Goal: Information Seeking & Learning: Learn about a topic

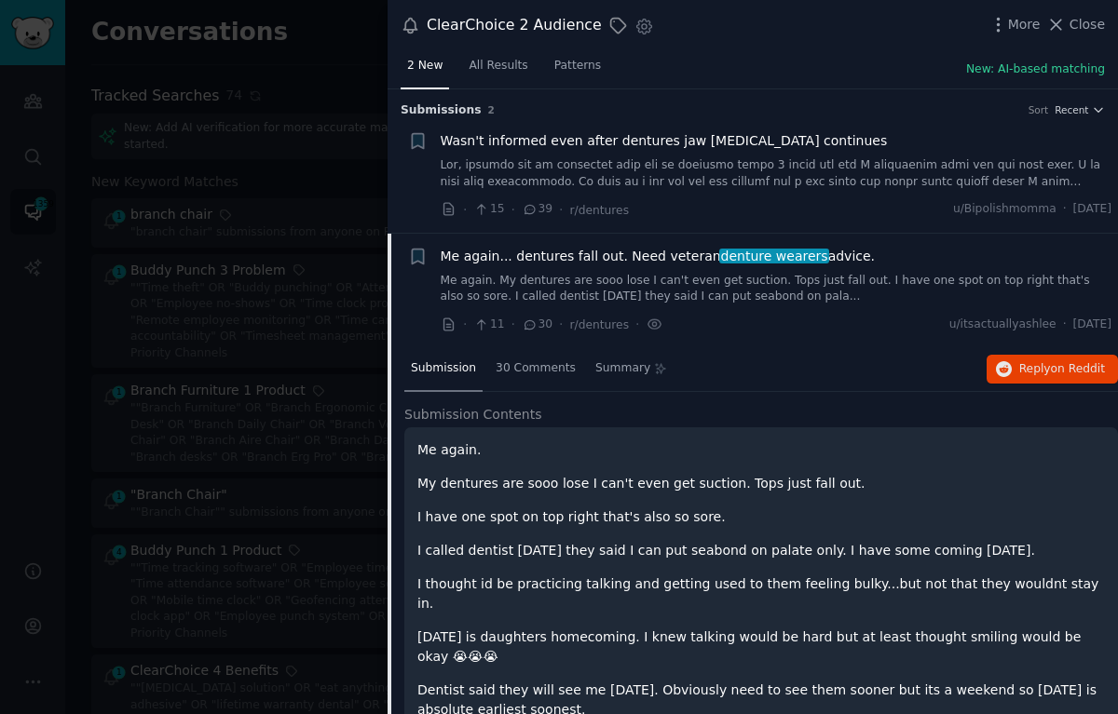
scroll to position [80, 0]
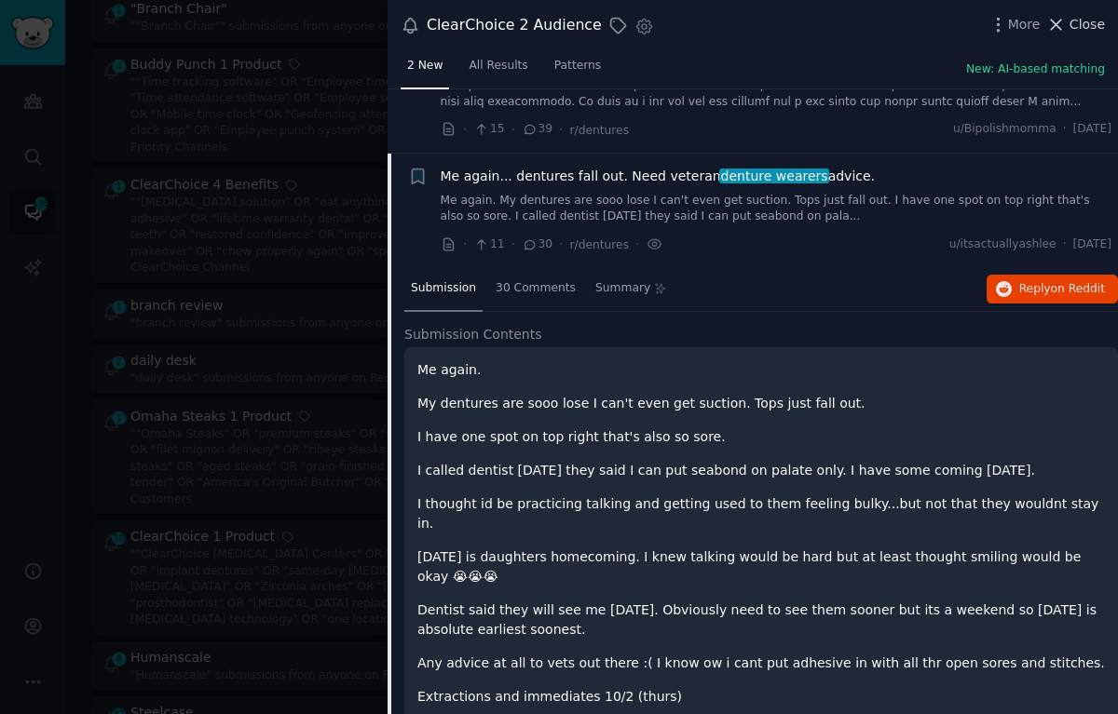
click at [1073, 30] on span "Close" at bounding box center [1086, 25] width 35 height 20
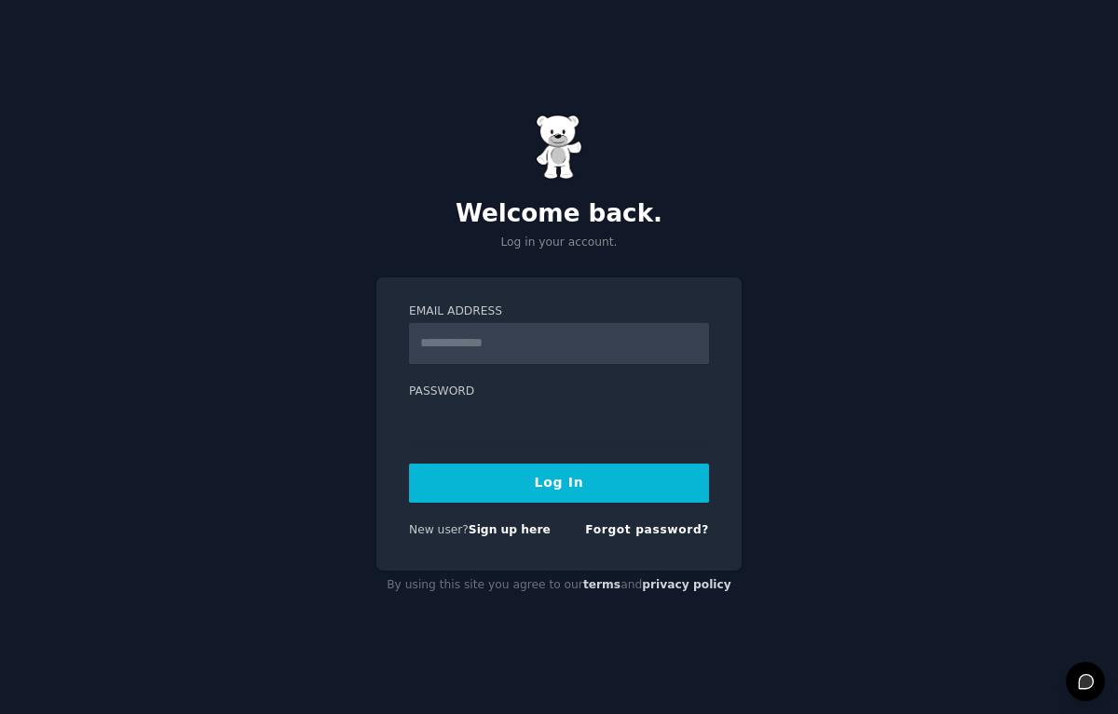
type input "**********"
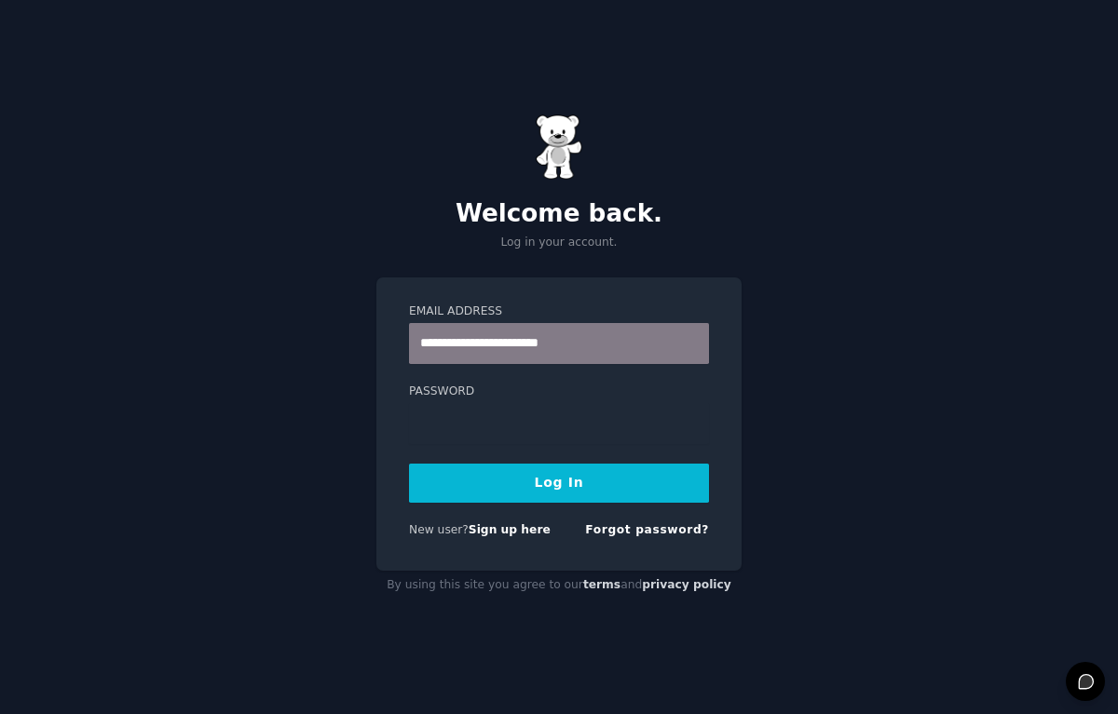
click at [641, 479] on button "Log In" at bounding box center [559, 483] width 300 height 39
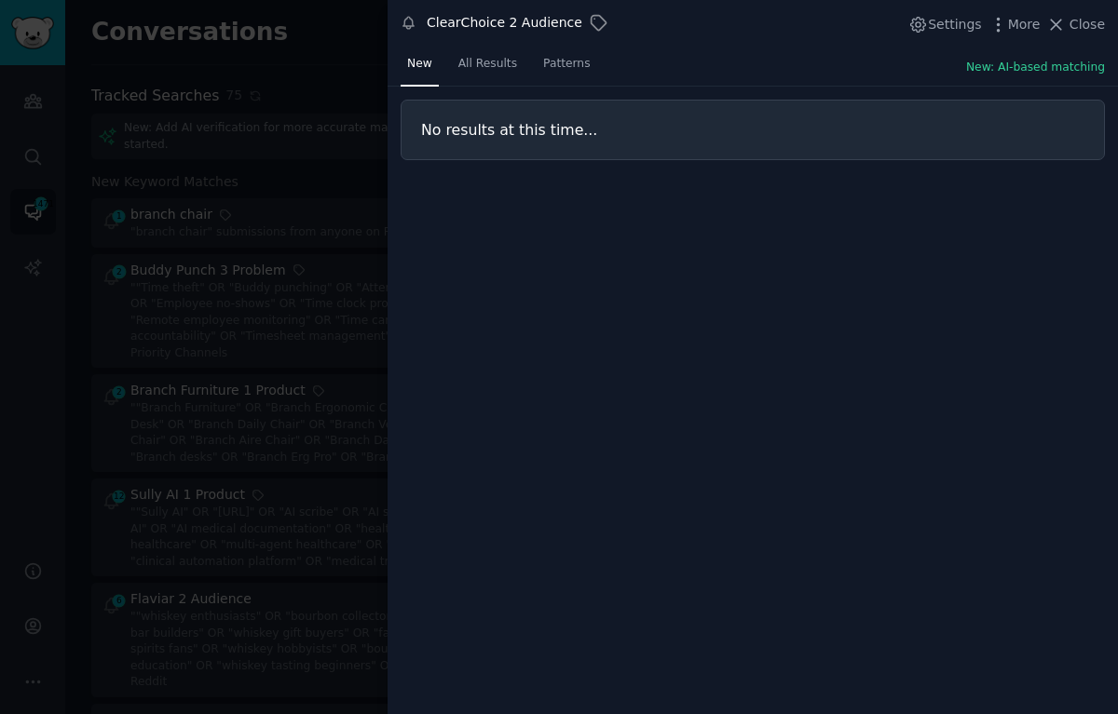
click at [153, 413] on div at bounding box center [559, 357] width 1118 height 714
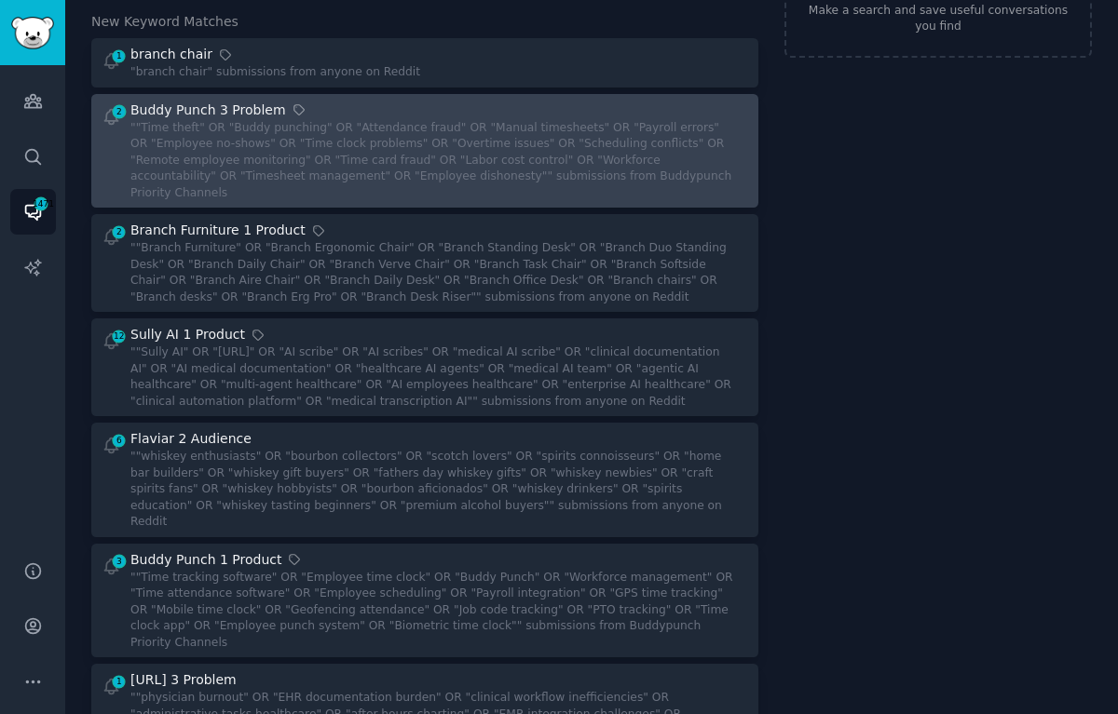
scroll to position [165, 0]
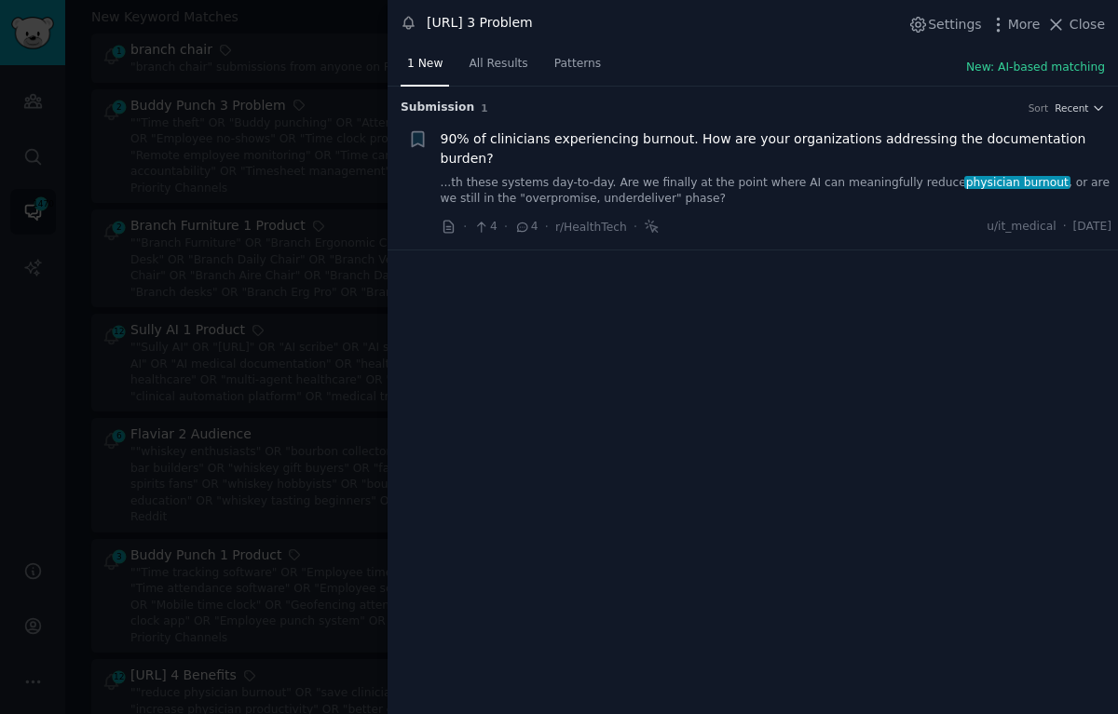
click at [629, 137] on span "90% of clinicians experiencing burnout. How are your organizations addressing t…" at bounding box center [777, 148] width 672 height 39
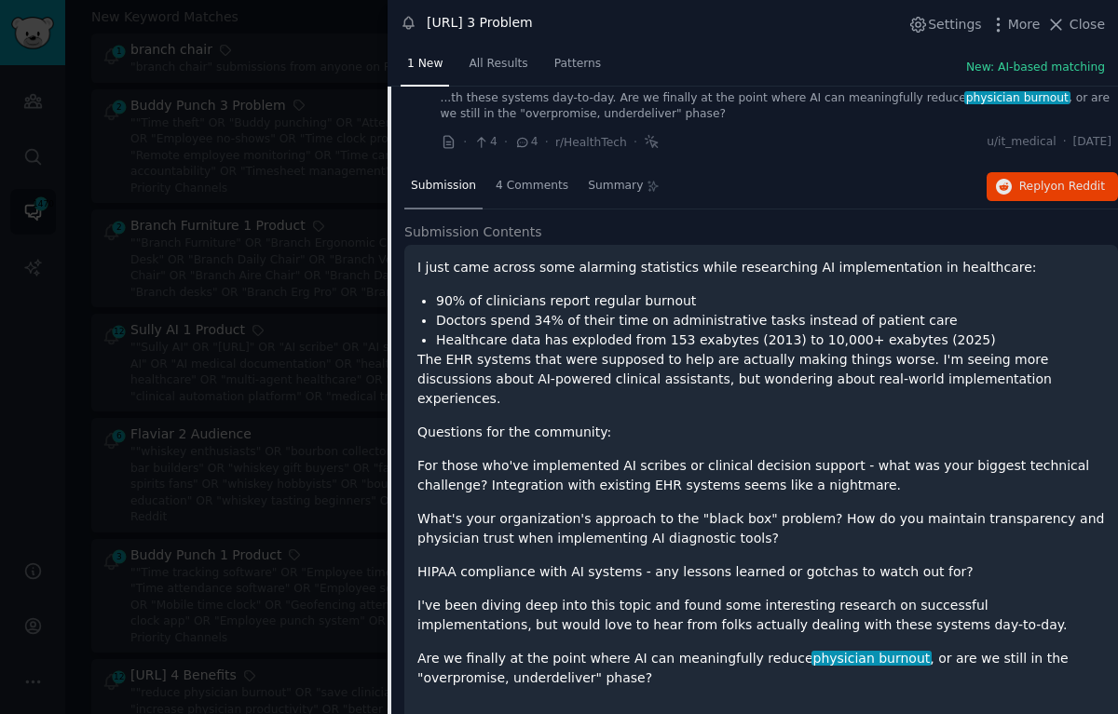
scroll to position [96, 0]
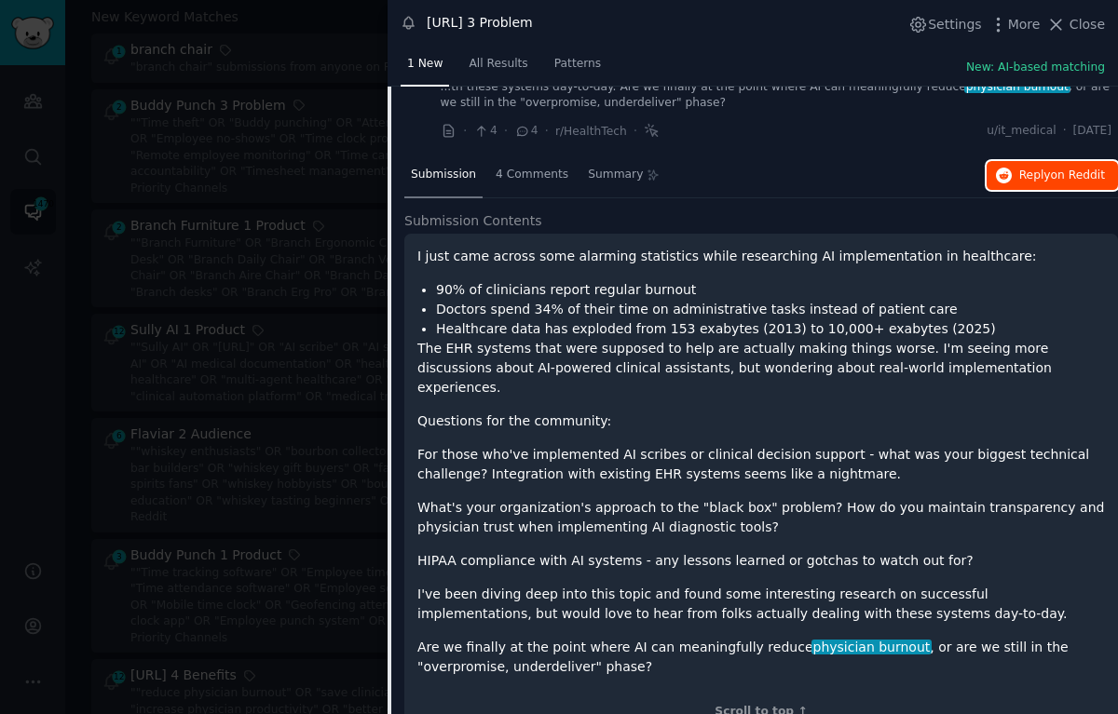
click at [1047, 168] on span "Reply on Reddit" at bounding box center [1062, 176] width 86 height 17
click at [478, 70] on span "All Results" at bounding box center [498, 64] width 59 height 17
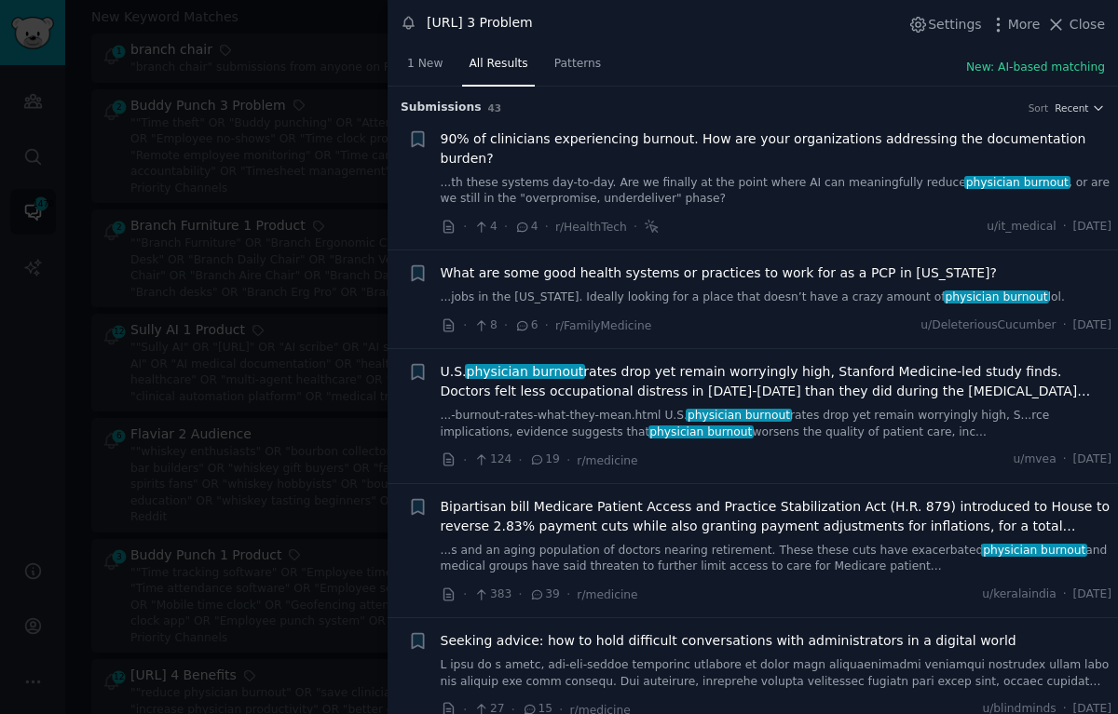
click at [775, 362] on span "[DEMOGRAPHIC_DATA] physician burnout rates drop yet remain worryingly high, Sta…" at bounding box center [777, 381] width 672 height 39
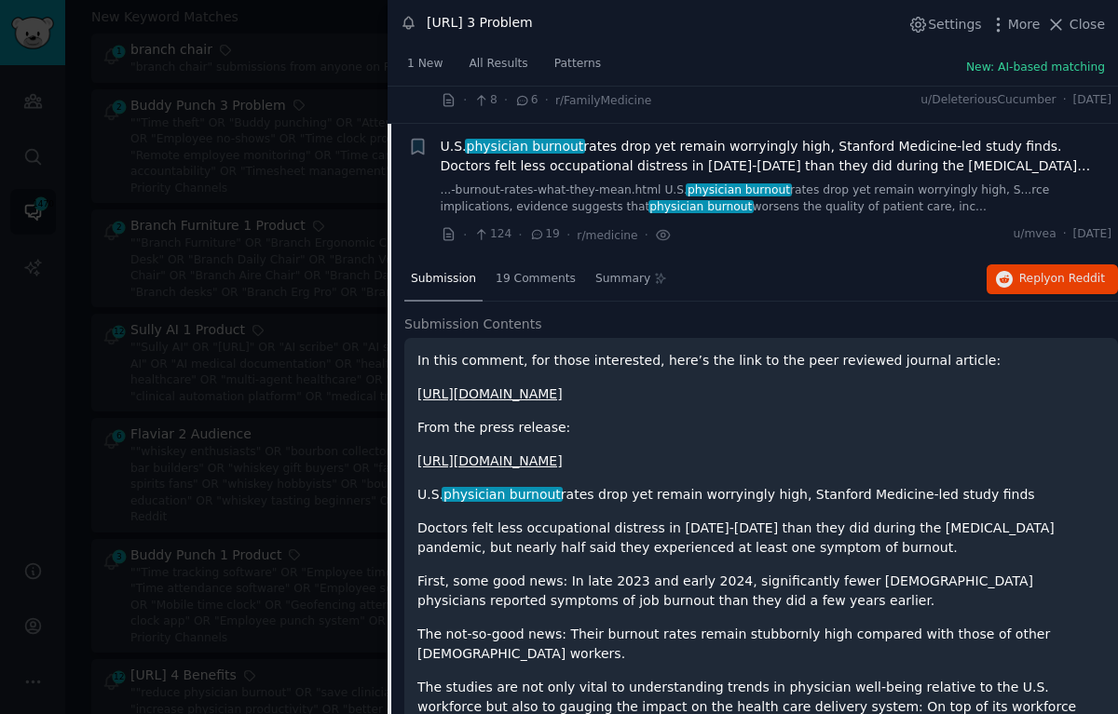
scroll to position [243, 0]
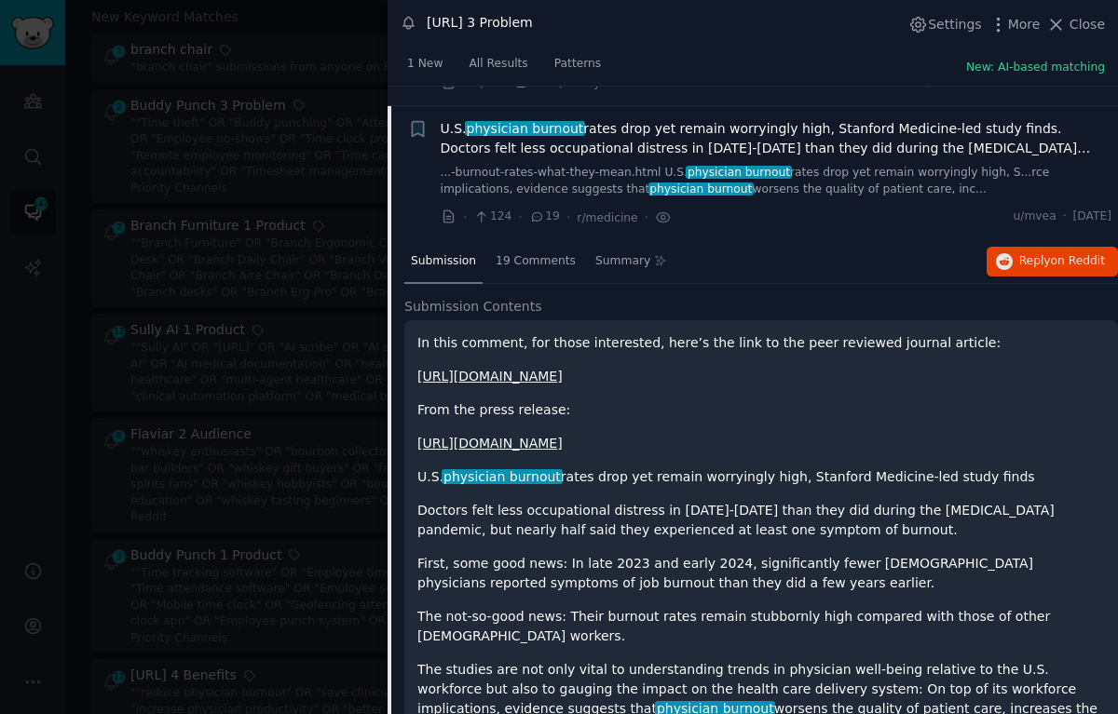
click at [1044, 240] on div "Submission 19 Comments Summary Reply on Reddit" at bounding box center [761, 262] width 714 height 45
click at [1040, 253] on span "Reply on Reddit" at bounding box center [1062, 261] width 86 height 17
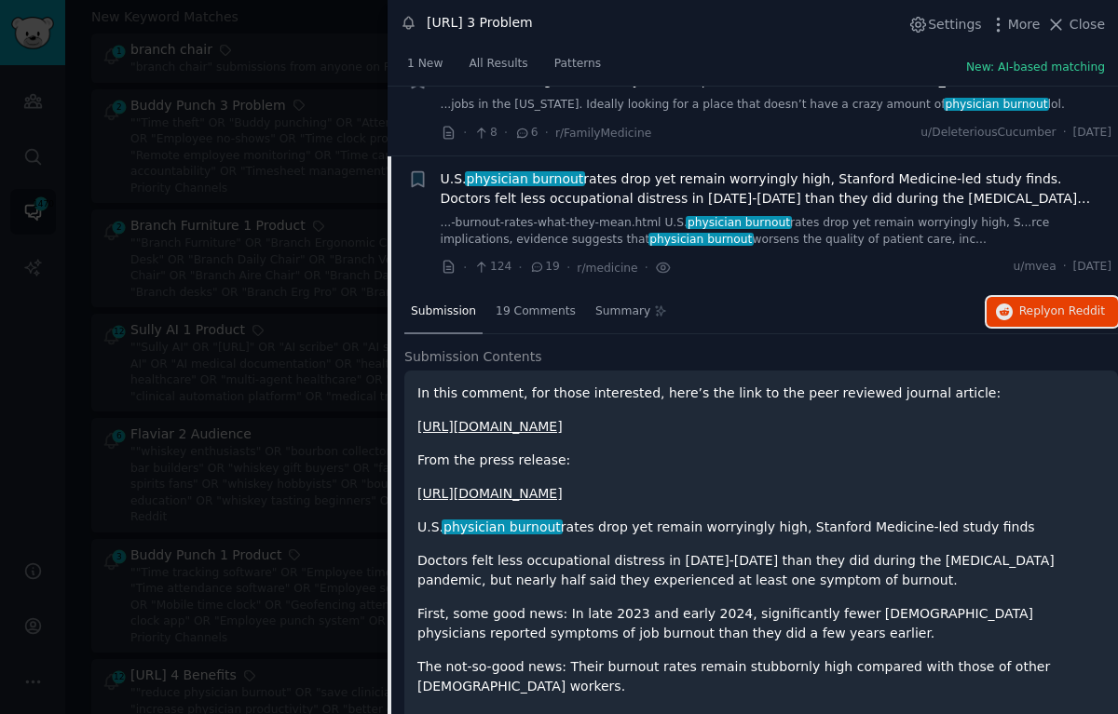
scroll to position [181, 0]
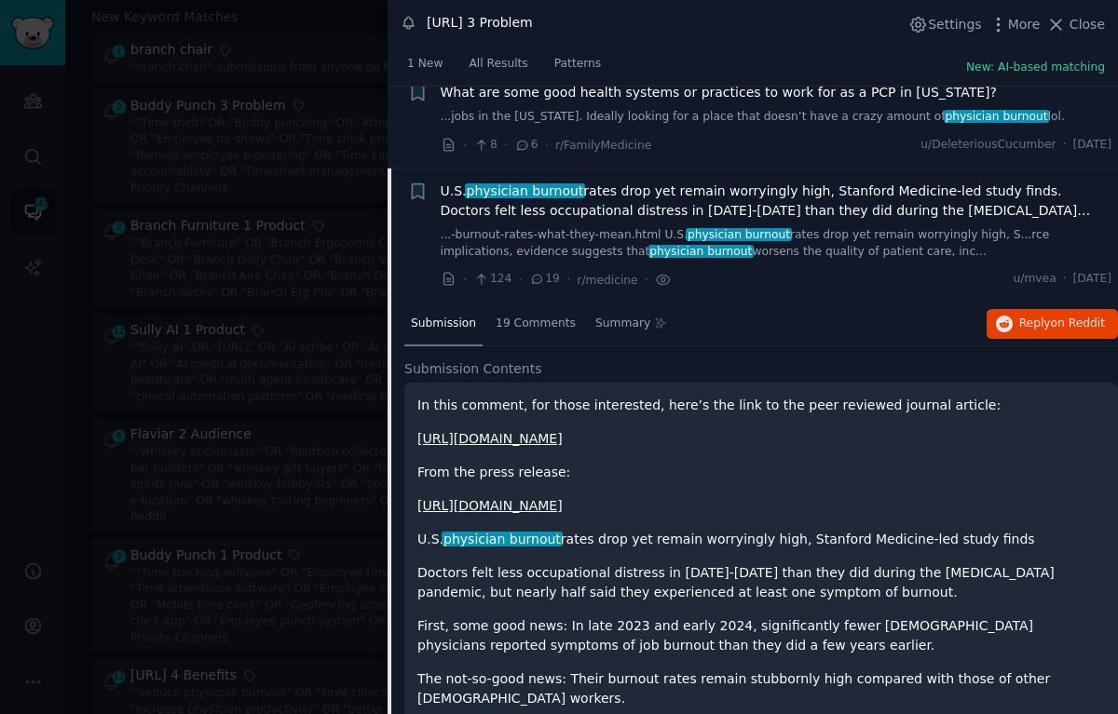
click at [685, 182] on span "[DEMOGRAPHIC_DATA] physician burnout rates drop yet remain worryingly high, Sta…" at bounding box center [777, 201] width 672 height 39
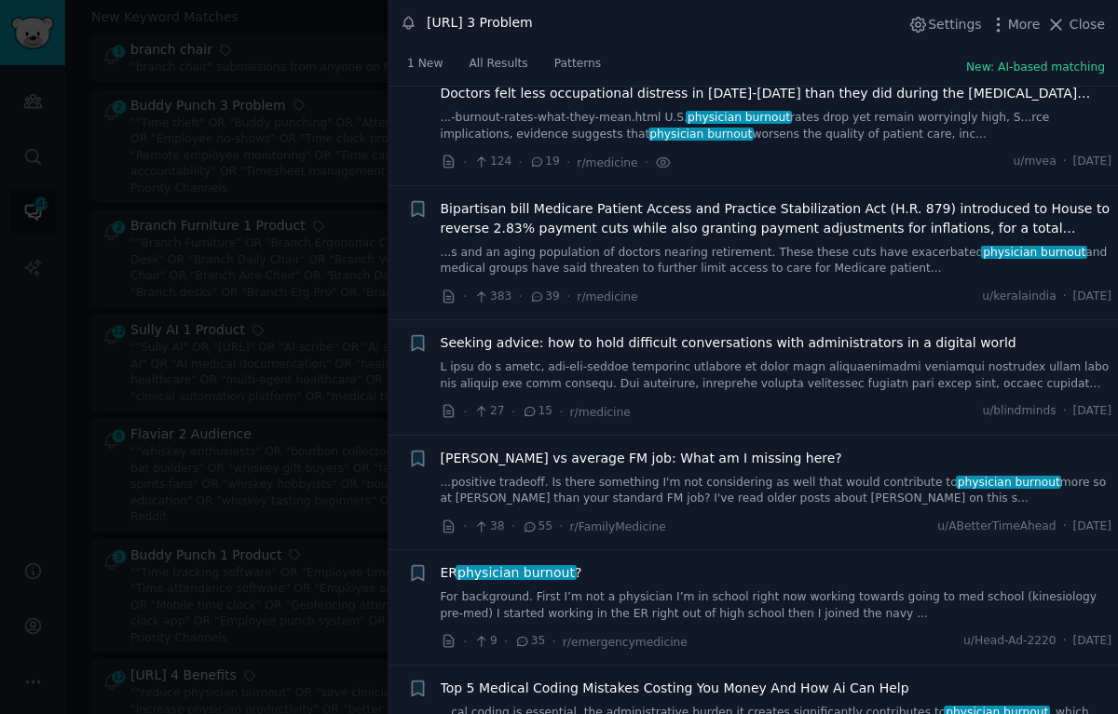
scroll to position [302, 0]
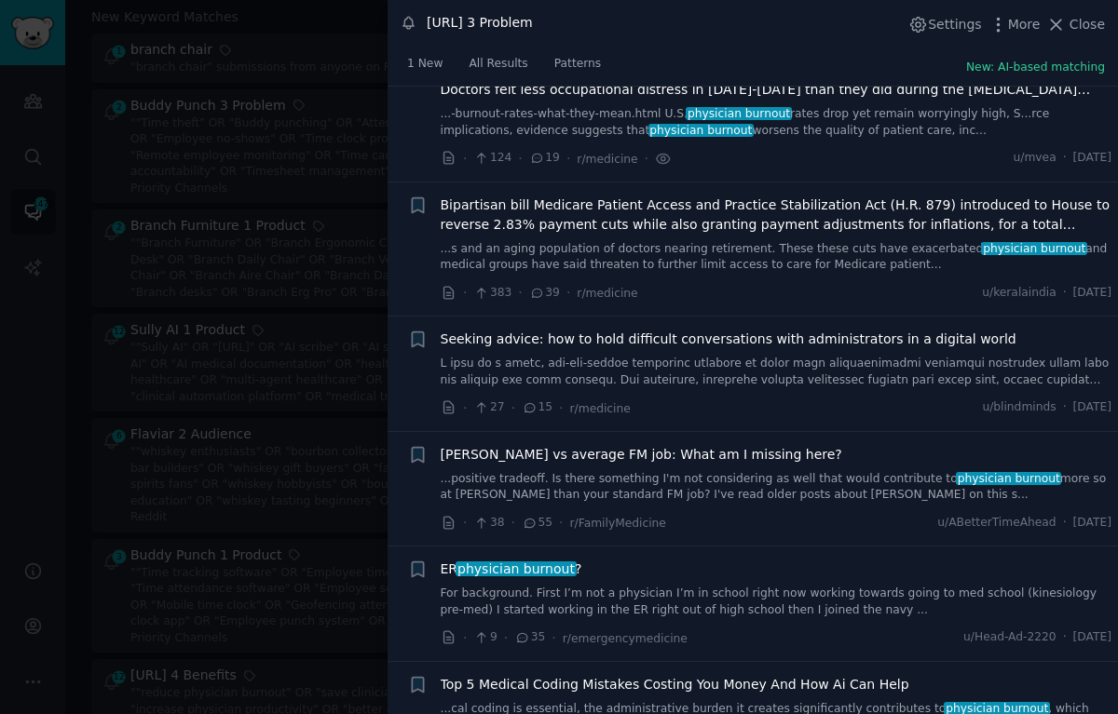
click at [668, 356] on link at bounding box center [777, 372] width 672 height 33
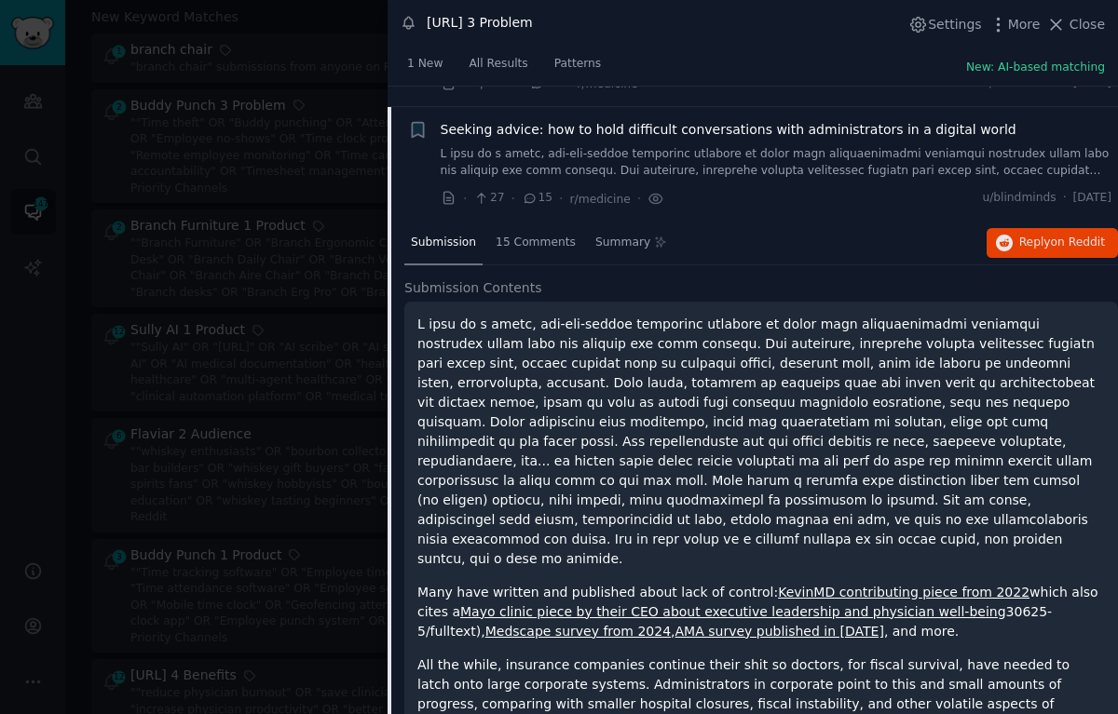
scroll to position [512, 0]
click at [1044, 234] on span "Reply on Reddit" at bounding box center [1062, 242] width 86 height 17
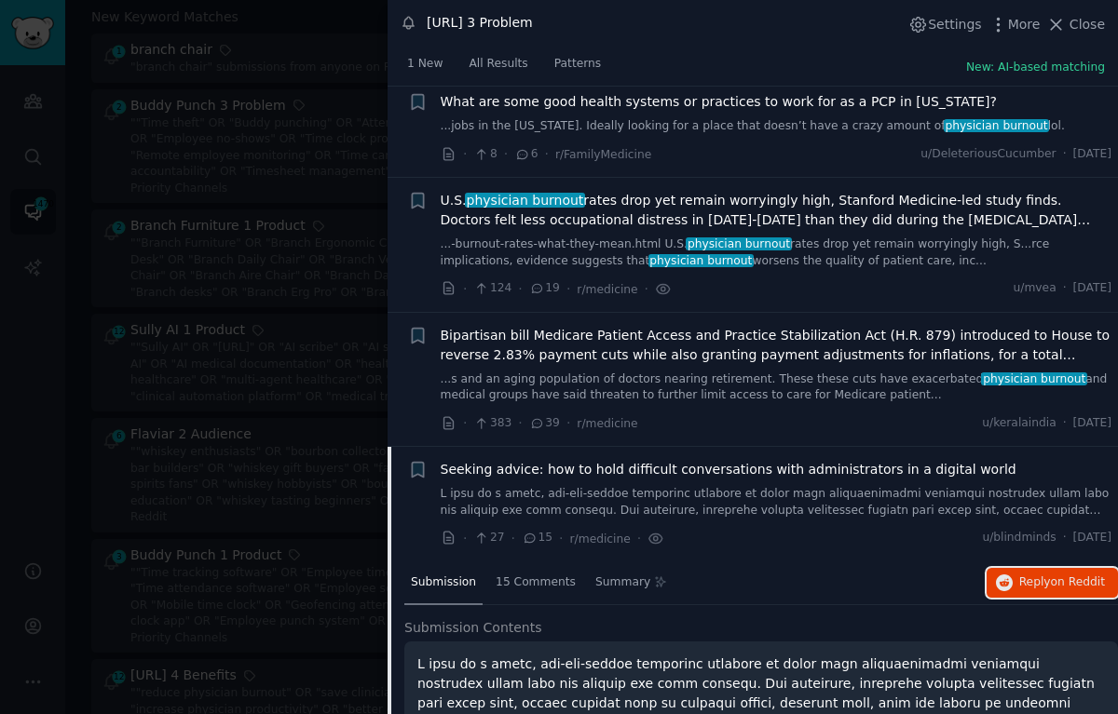
scroll to position [125, 0]
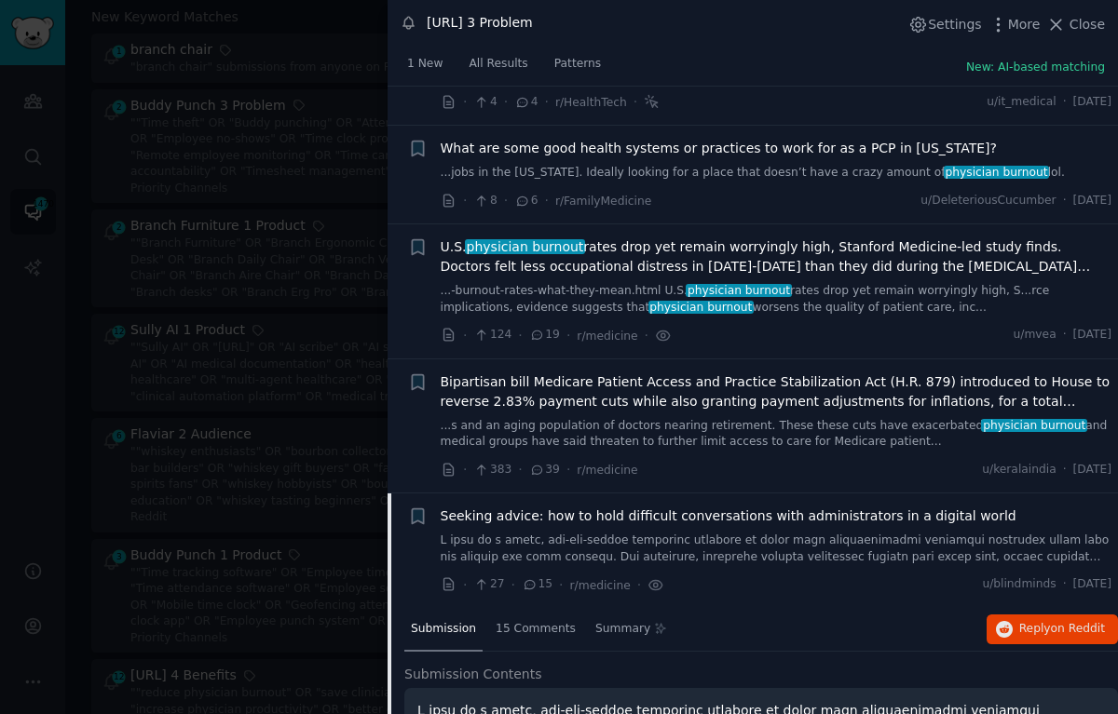
click at [604, 509] on div "Seeking advice: how to hold difficult conversations with administrators in a di…" at bounding box center [777, 536] width 672 height 59
click at [596, 507] on span "Seeking advice: how to hold difficult conversations with administrators in a di…" at bounding box center [729, 517] width 576 height 20
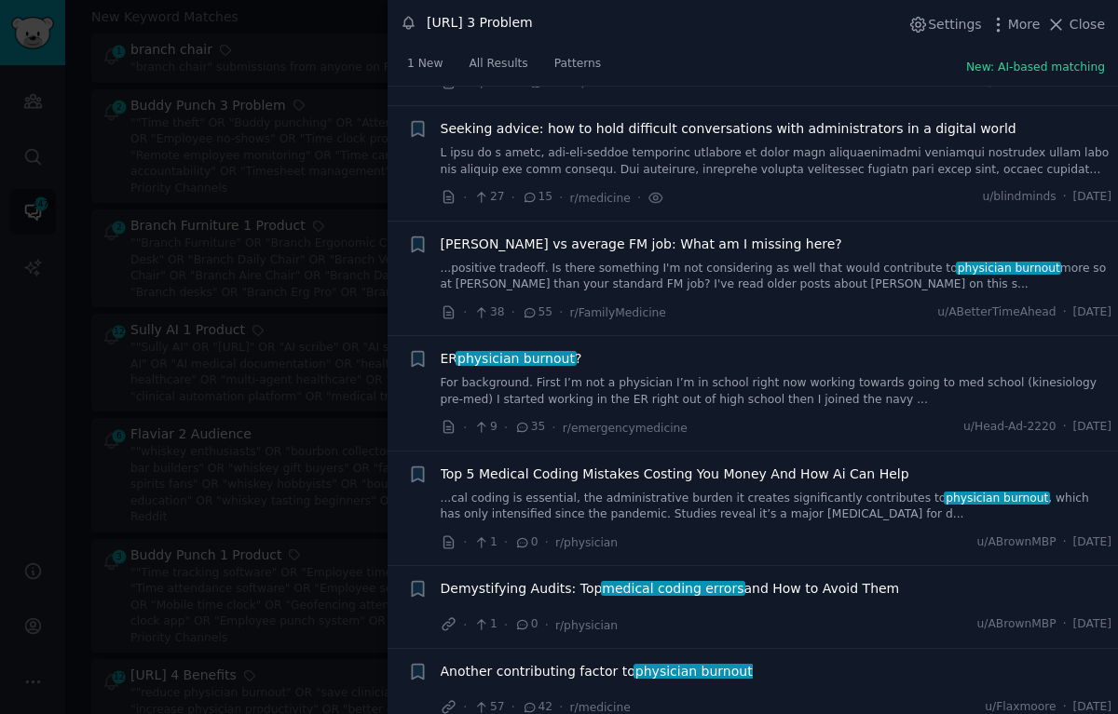
scroll to position [532, 0]
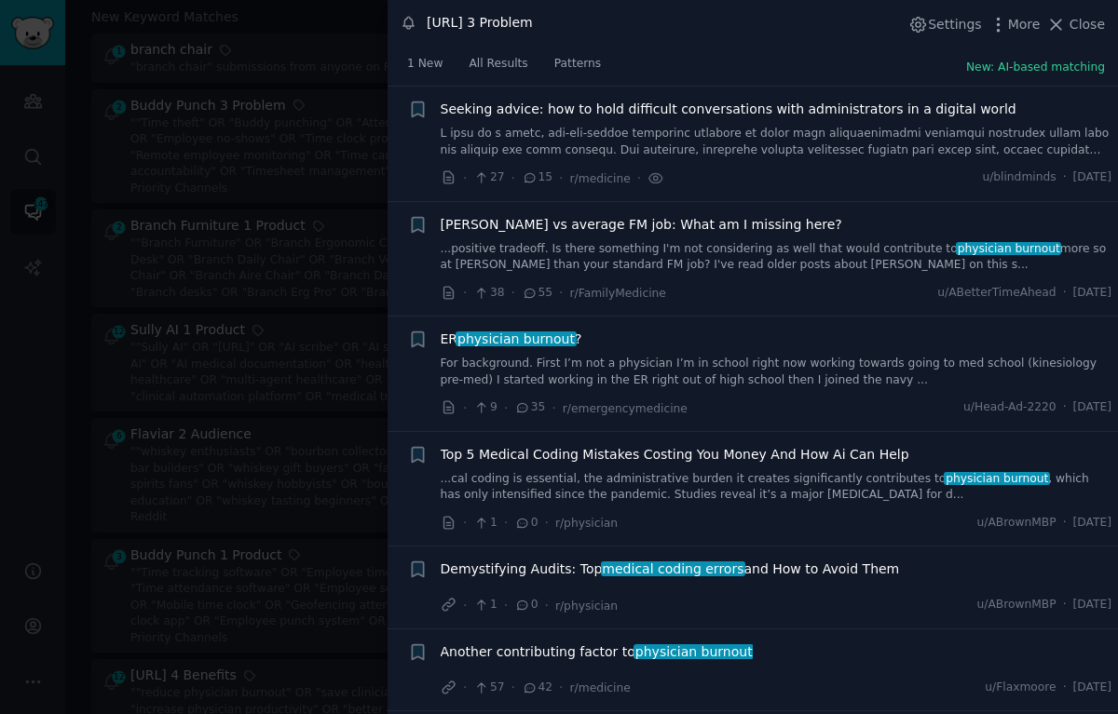
click at [607, 356] on link "For background. First I’m not a physician I’m in school right now working towar…" at bounding box center [777, 372] width 672 height 33
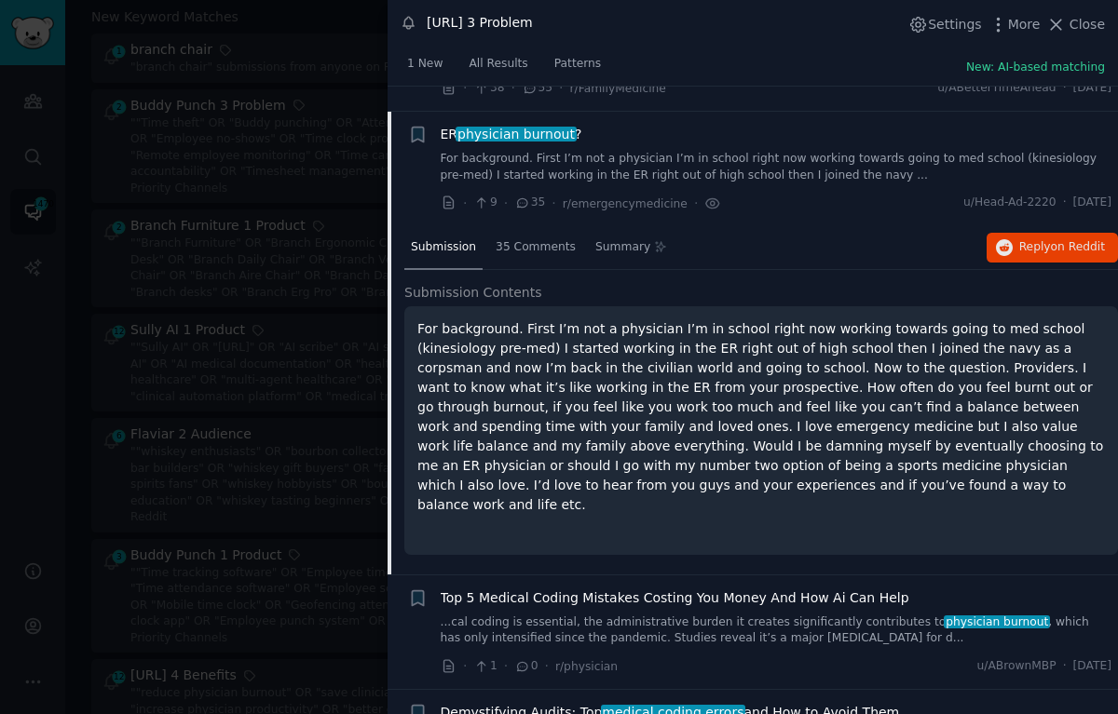
scroll to position [742, 0]
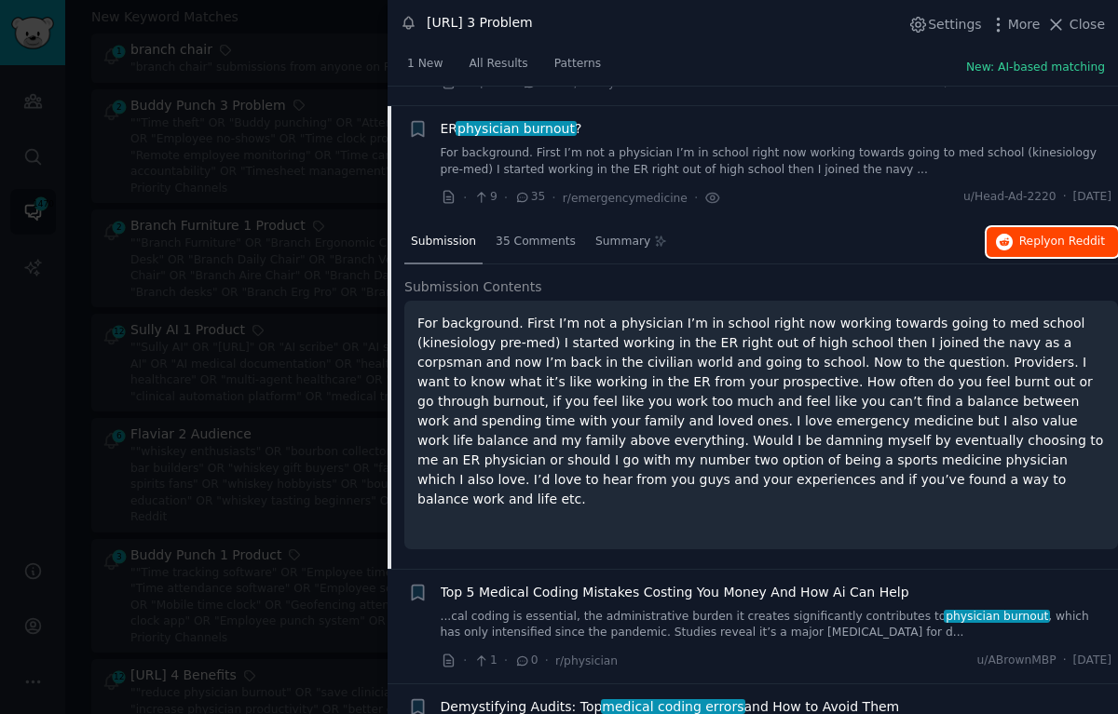
click at [1056, 235] on span "on Reddit" at bounding box center [1078, 241] width 54 height 13
click at [653, 145] on link "For background. First I’m not a physician I’m in school right now working towar…" at bounding box center [777, 161] width 672 height 33
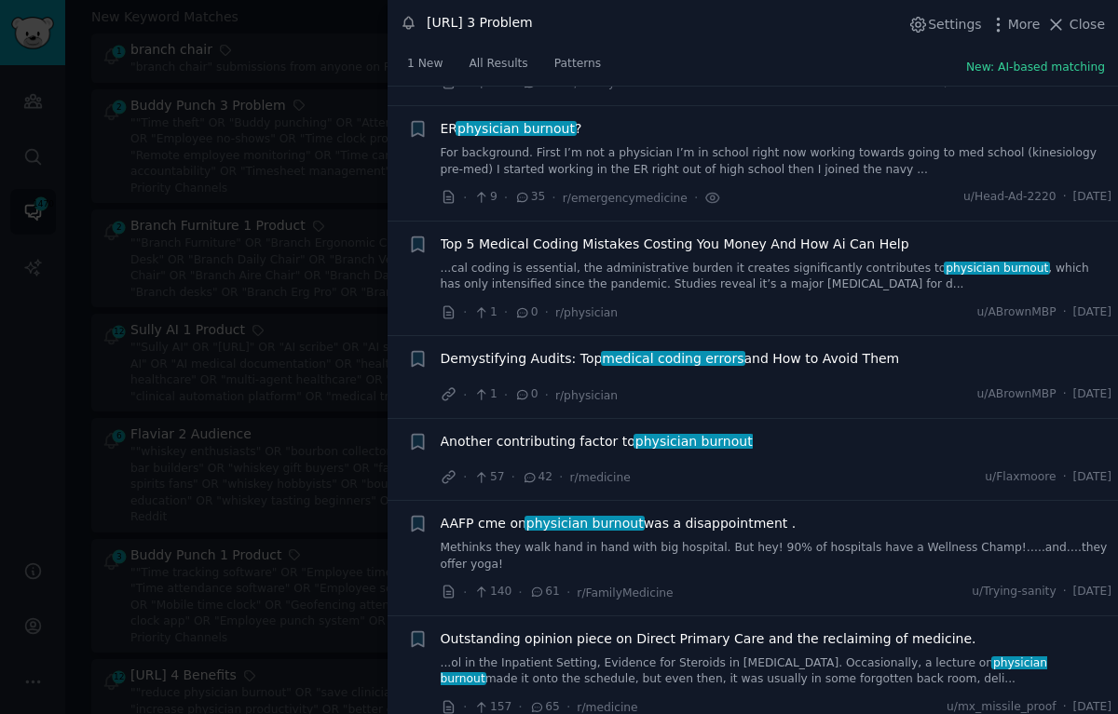
click at [699, 235] on span "Top 5 Medical Coding Mistakes Costing You Money And How Ai Can Help" at bounding box center [675, 245] width 469 height 20
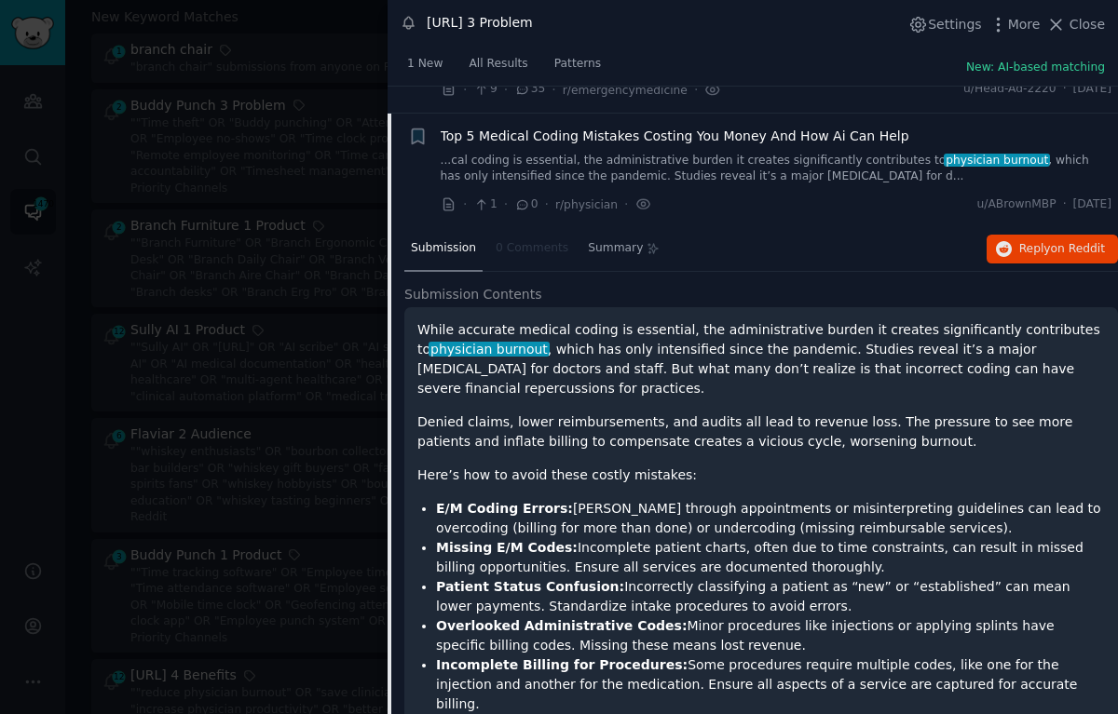
scroll to position [857, 0]
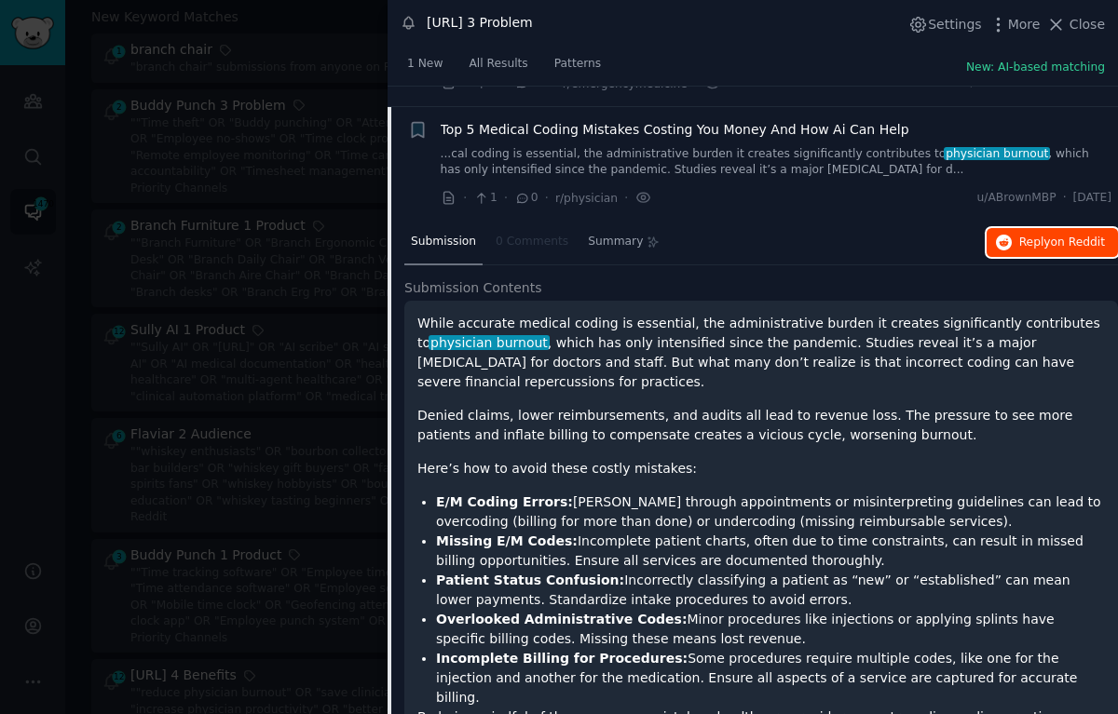
click at [1104, 228] on button "Reply on Reddit" at bounding box center [1051, 243] width 131 height 30
click at [599, 146] on link "...cal coding is essential, the administrative burden it creates significantly …" at bounding box center [777, 162] width 672 height 33
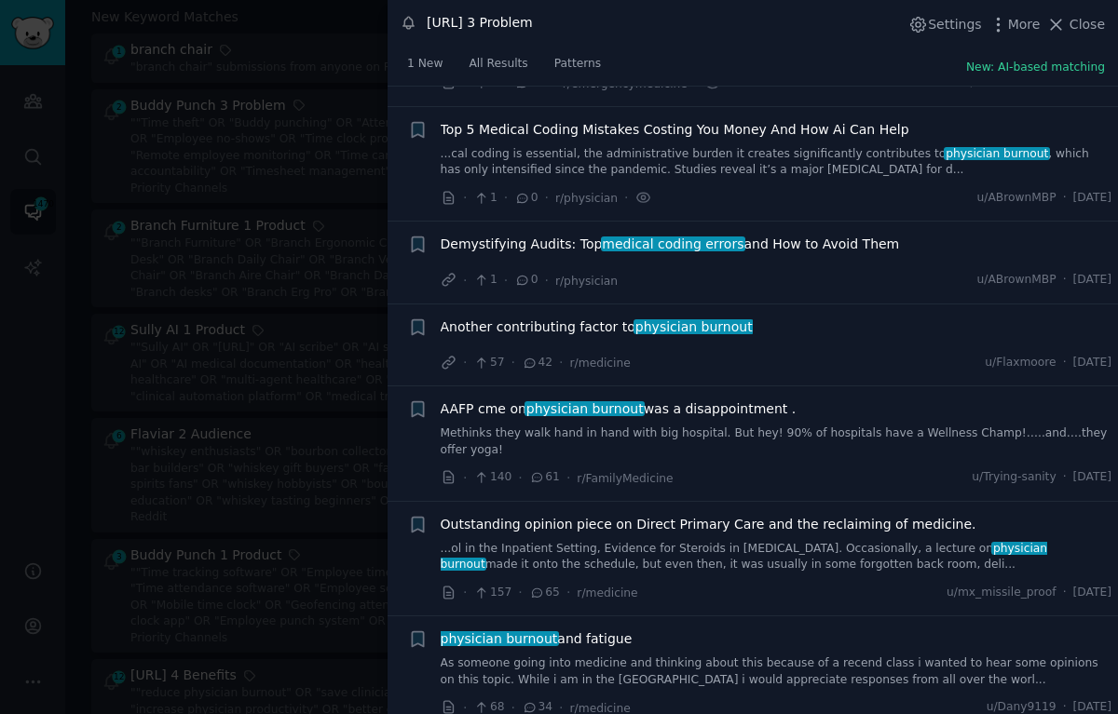
click at [590, 318] on span "Another contributing factor to physician burnout" at bounding box center [597, 328] width 312 height 20
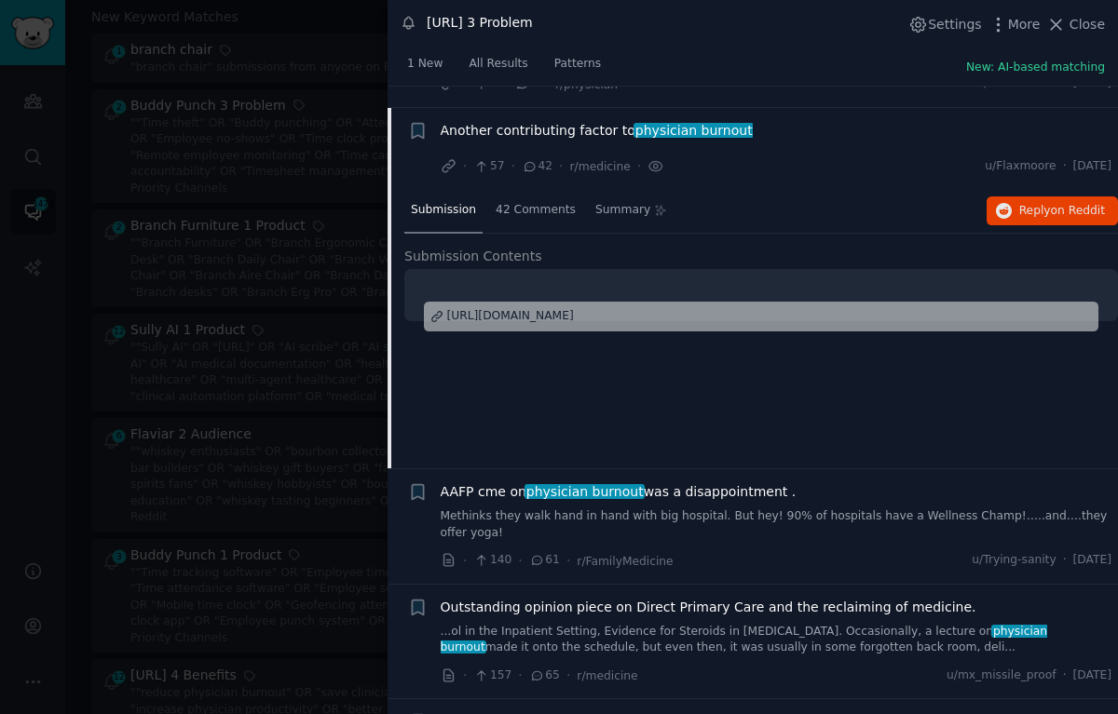
scroll to position [1054, 0]
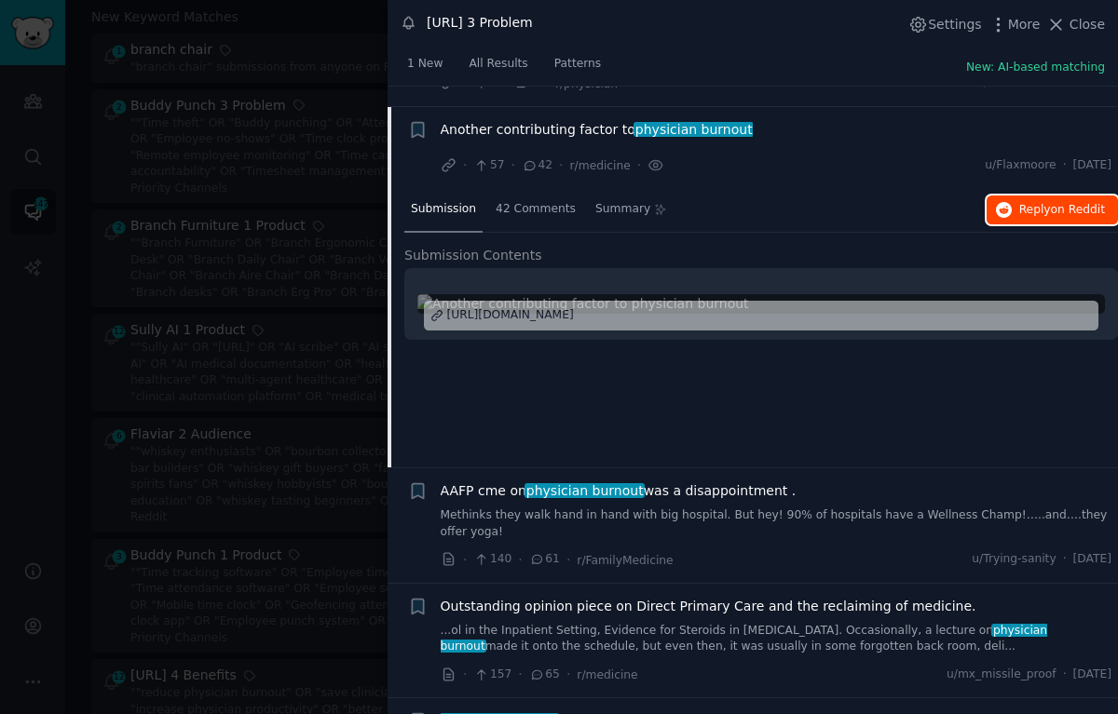
click at [1042, 196] on button "Reply on Reddit" at bounding box center [1051, 211] width 131 height 30
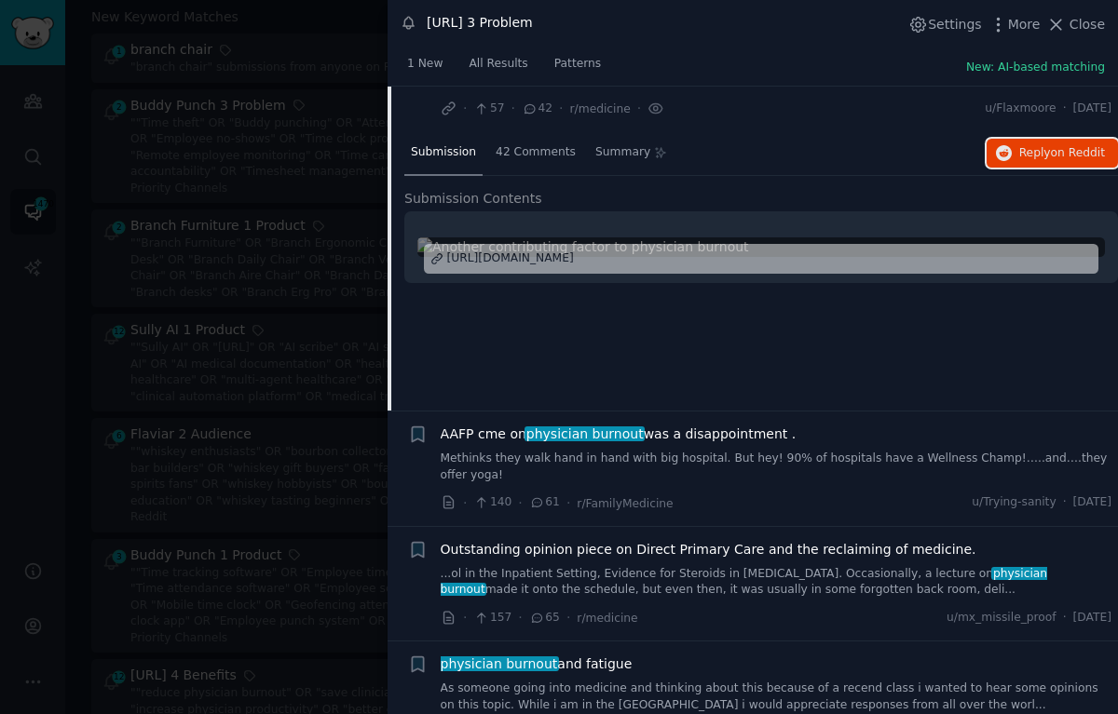
scroll to position [1152, 0]
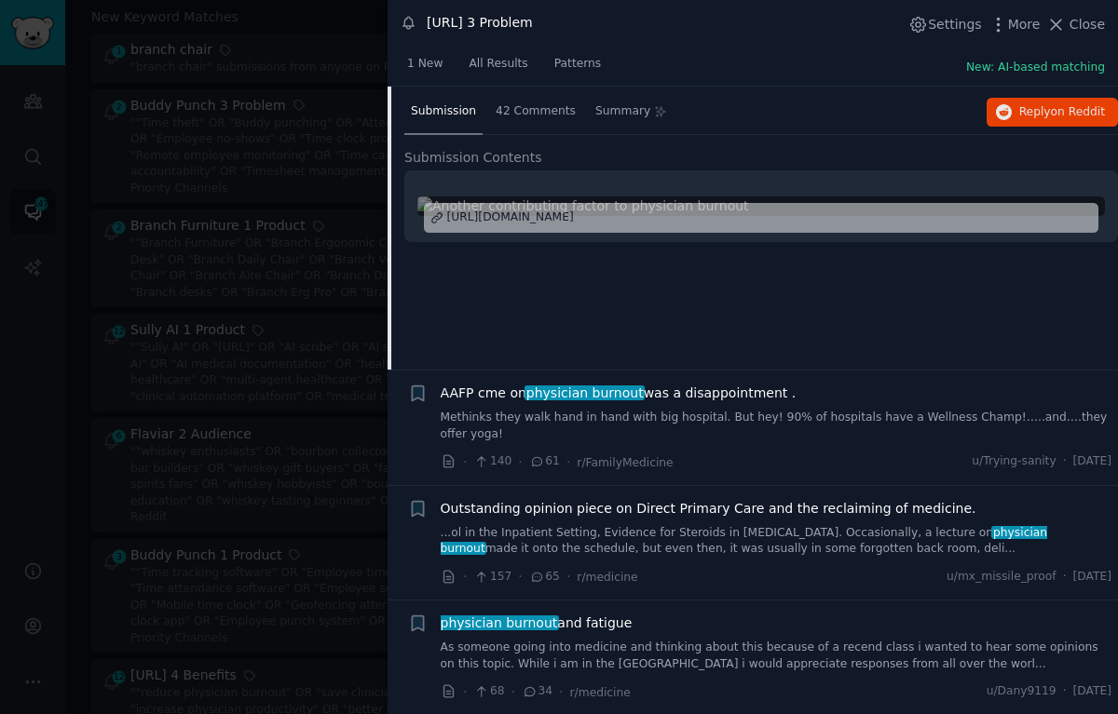
click at [677, 410] on link "Methinks they walk hand in hand with big hospital. But hey! 90% of hospitals ha…" at bounding box center [777, 426] width 672 height 33
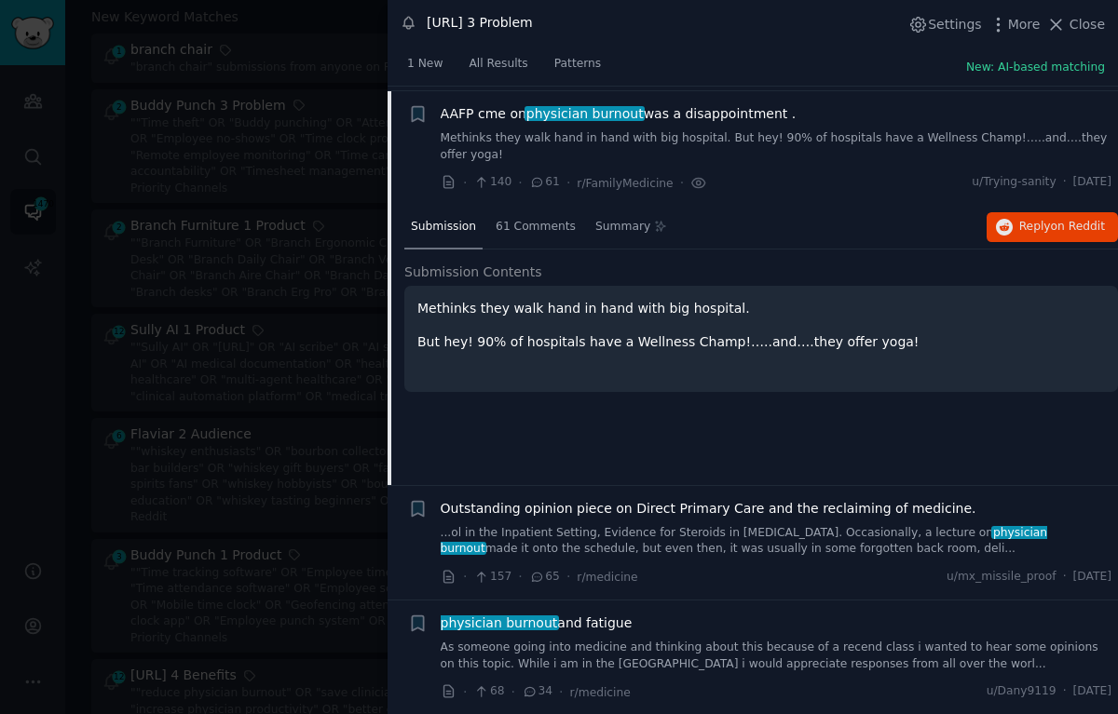
scroll to position [1137, 0]
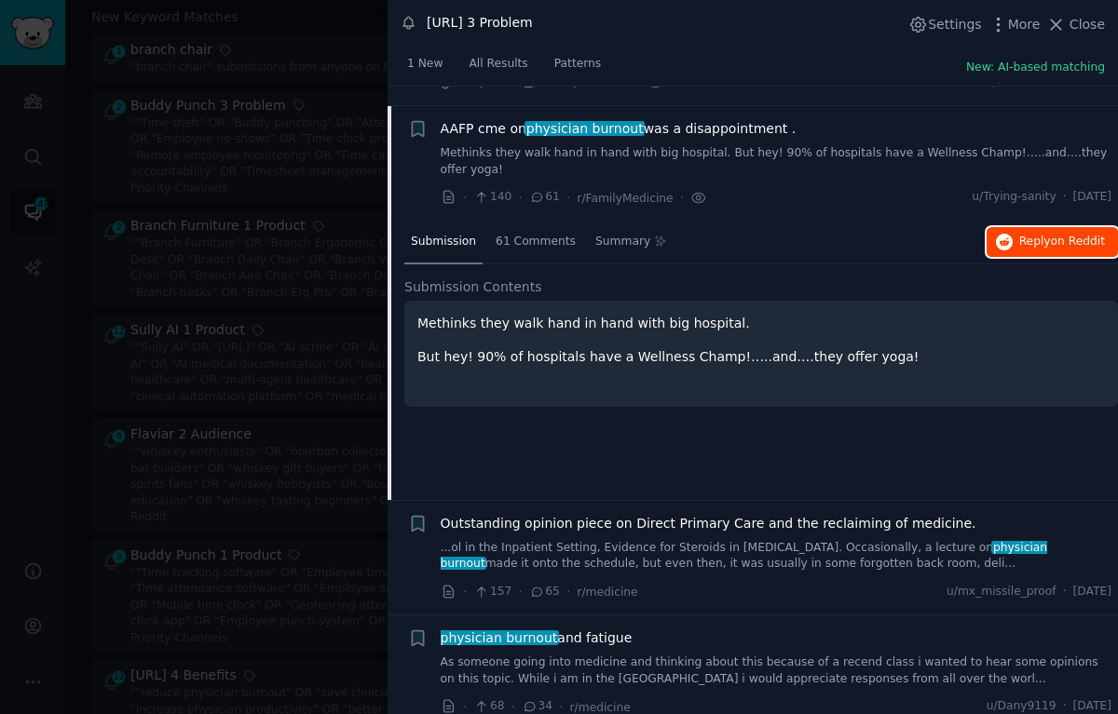
click at [1035, 234] on span "Reply on Reddit" at bounding box center [1062, 242] width 86 height 17
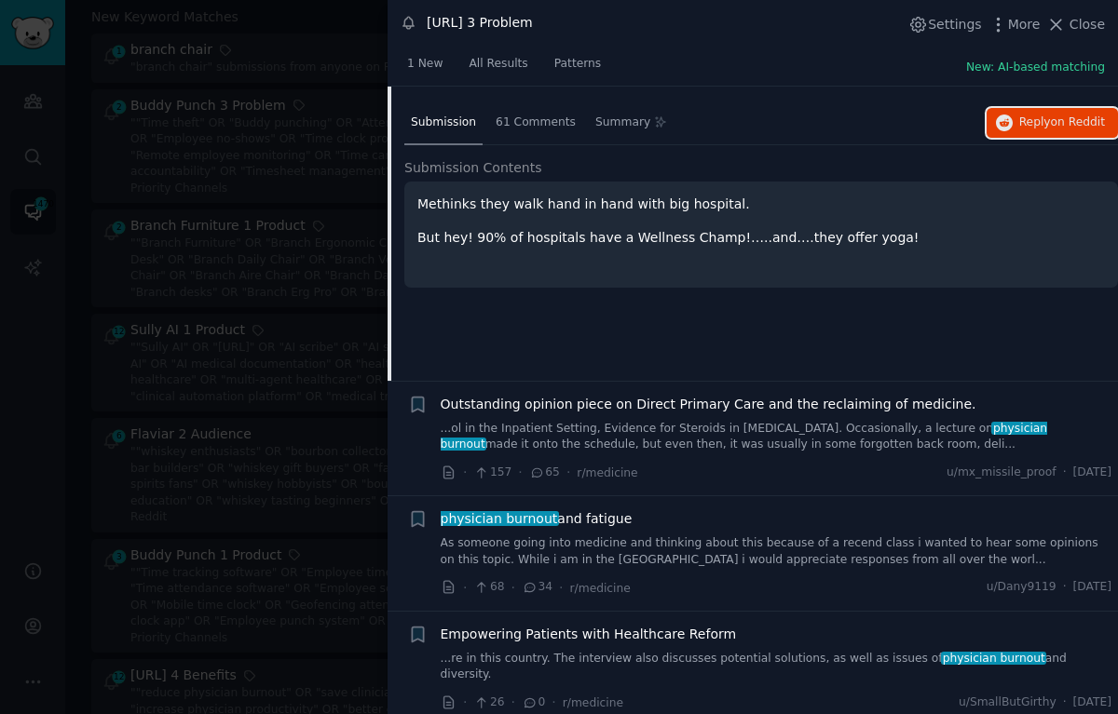
scroll to position [1253, 0]
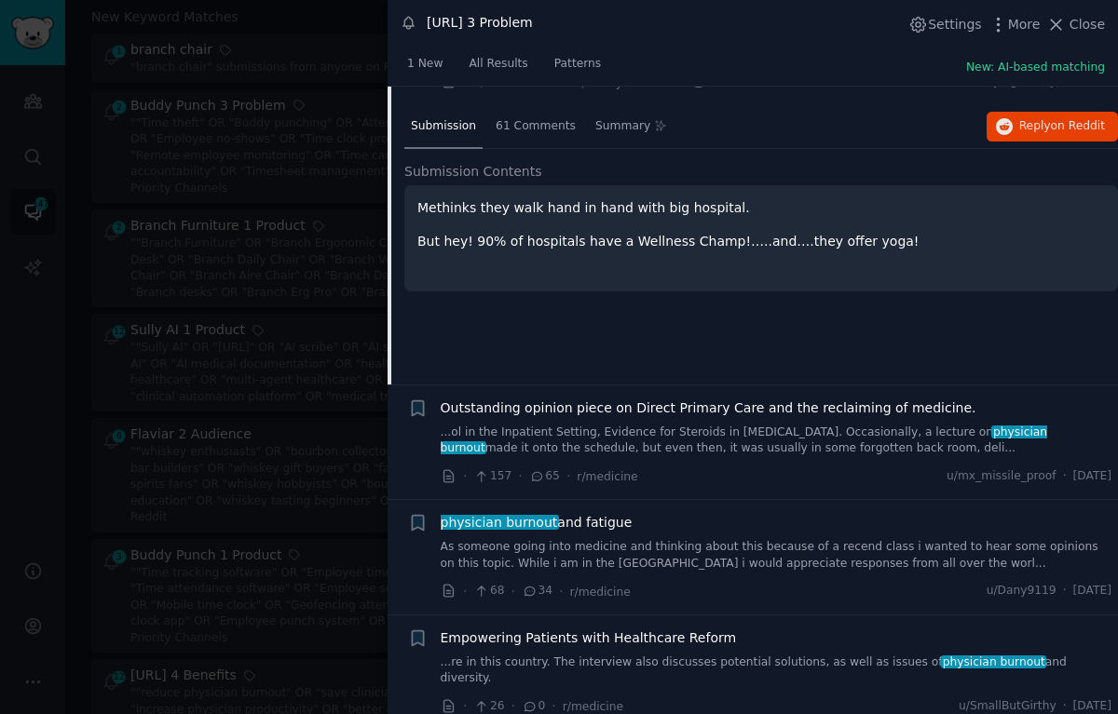
click at [646, 545] on link "As someone going into medicine and thinking about this because of a recend clas…" at bounding box center [777, 555] width 672 height 33
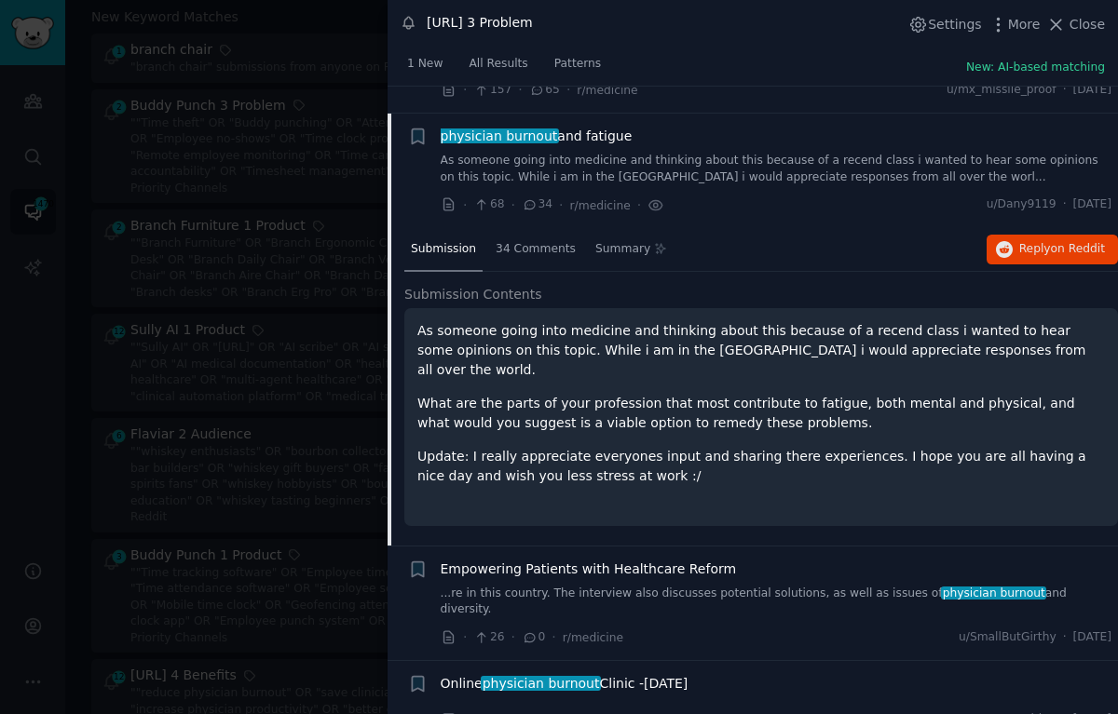
scroll to position [1367, 0]
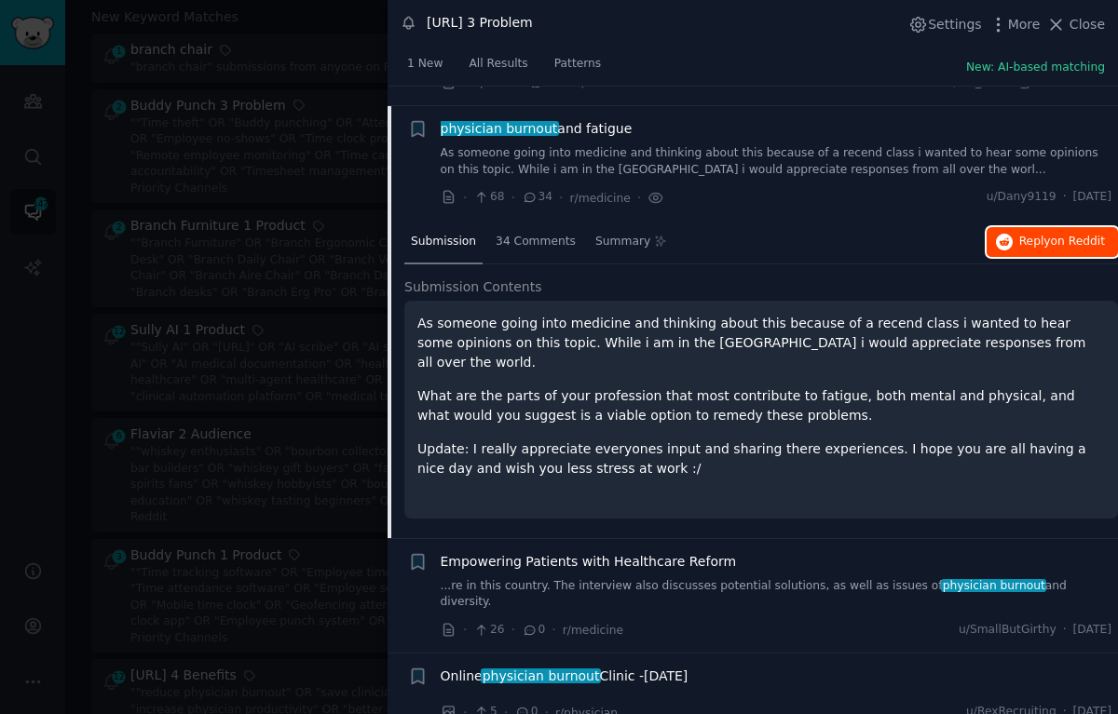
click at [1025, 232] on button "Reply on Reddit" at bounding box center [1051, 242] width 131 height 30
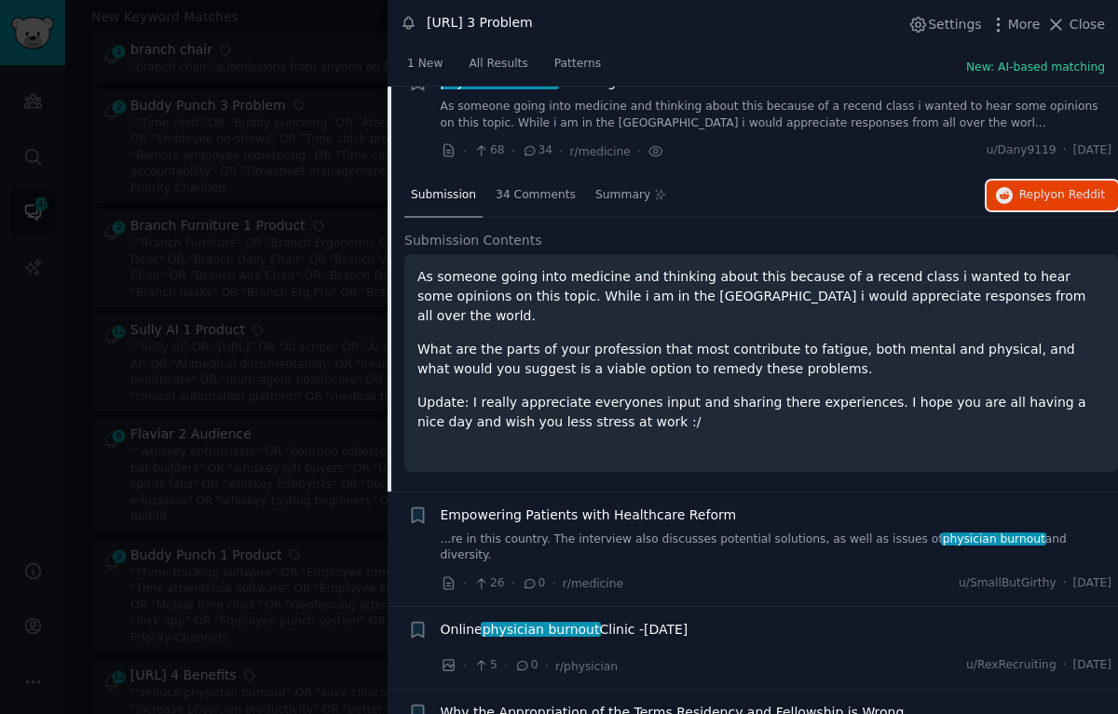
scroll to position [1415, 0]
click at [742, 505] on div "Empowering Patients with Healthcare Reform" at bounding box center [777, 515] width 672 height 20
click at [741, 505] on div "Empowering Patients with Healthcare Reform ...re in this country. The interview…" at bounding box center [777, 534] width 672 height 59
click at [701, 505] on span "Empowering Patients with Healthcare Reform" at bounding box center [589, 515] width 296 height 20
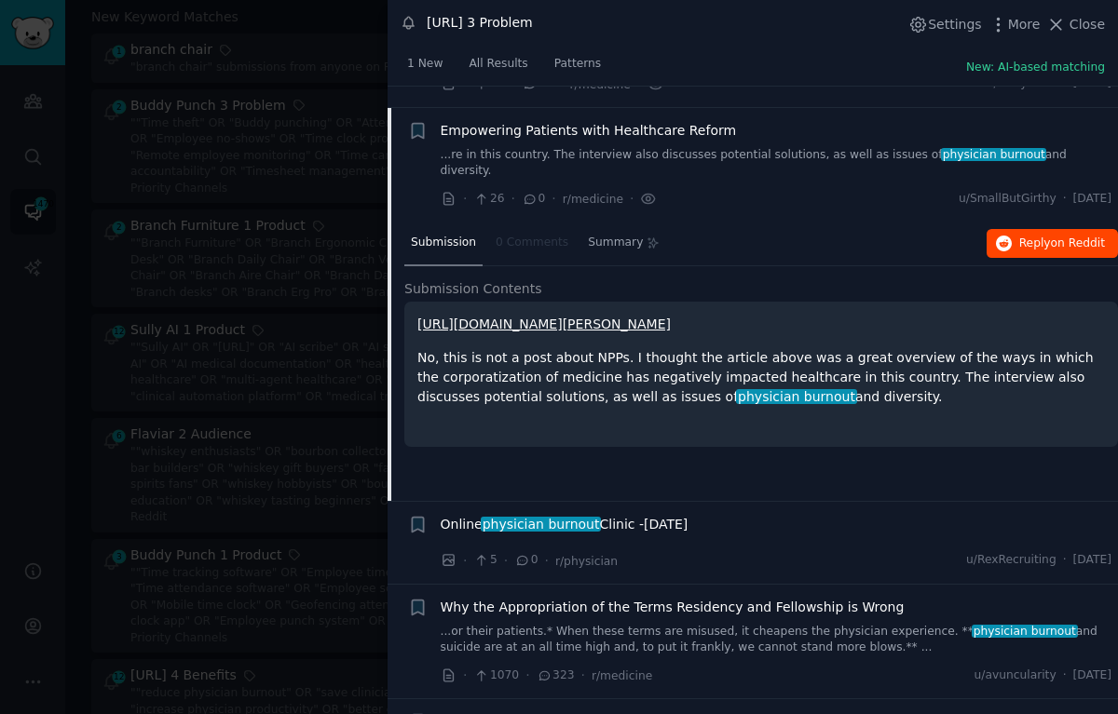
scroll to position [1482, 0]
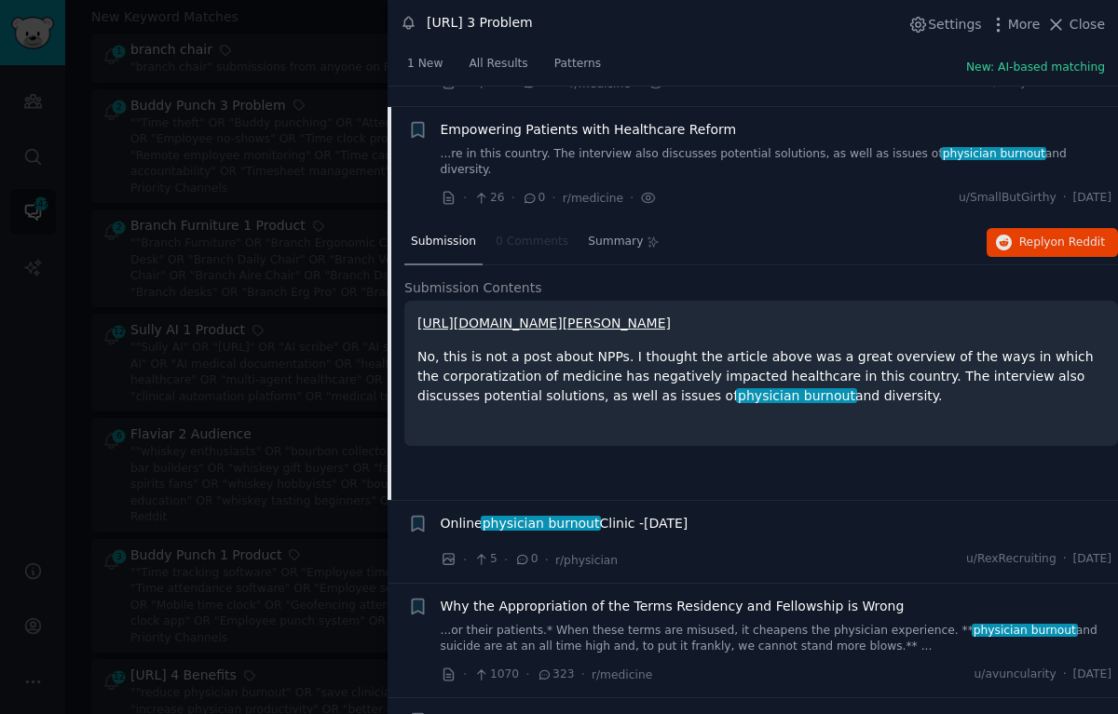
click at [1095, 221] on div "Submission 0 Comments Summary Reply on Reddit" at bounding box center [761, 243] width 714 height 45
click at [1090, 236] on span "on Reddit" at bounding box center [1078, 242] width 54 height 13
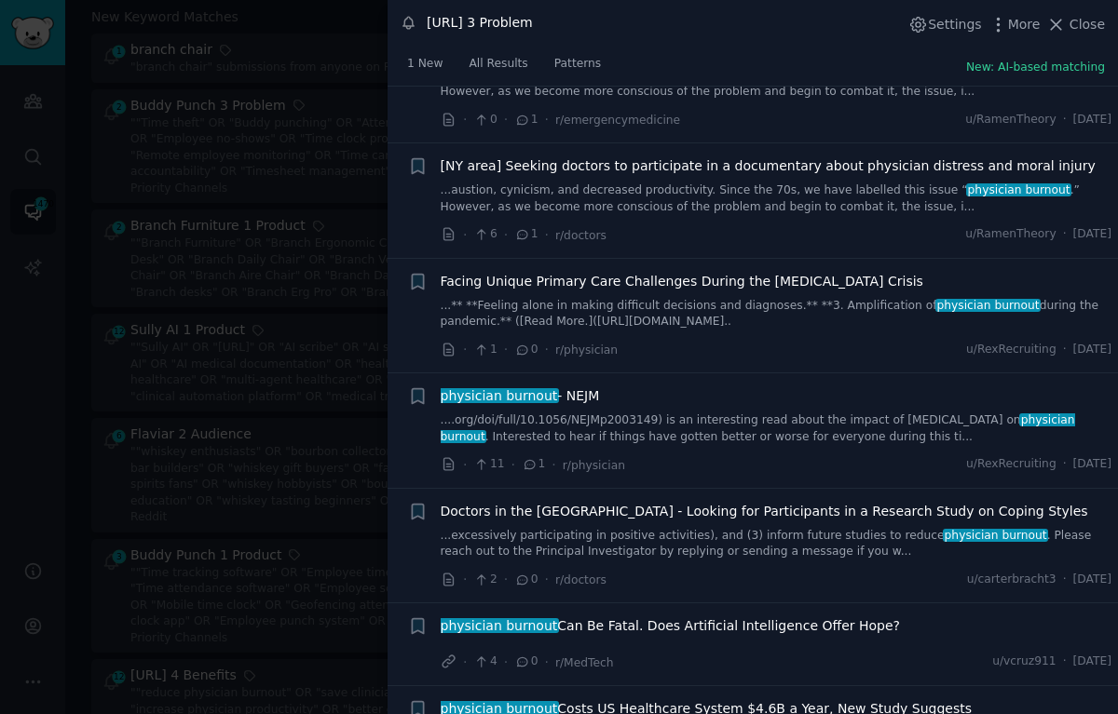
scroll to position [2292, 0]
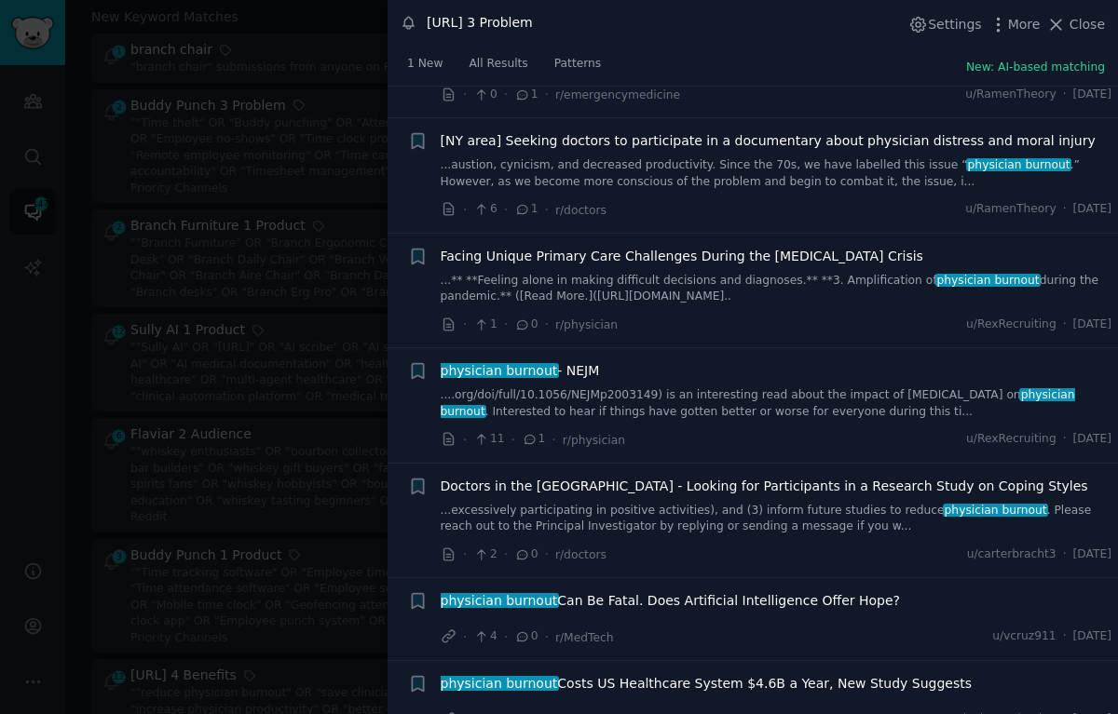
click at [848, 591] on span "physician burnout Can Be Fatal. Does Artificial Intelligence Offer Hope?" at bounding box center [671, 601] width 460 height 20
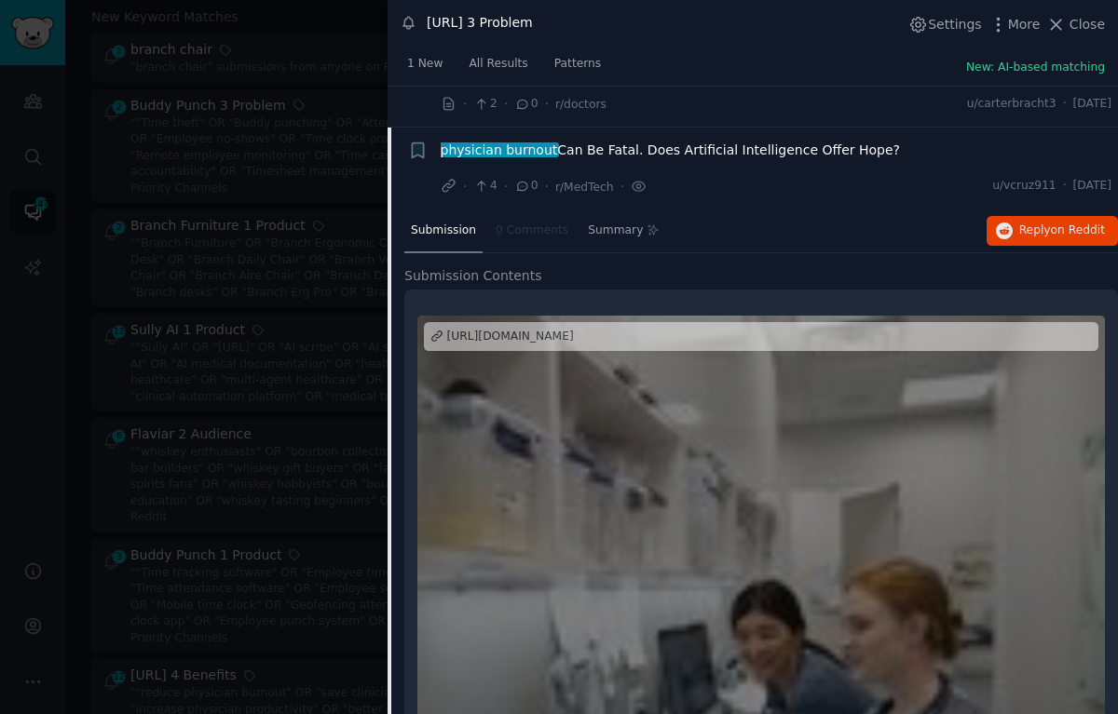
scroll to position [2468, 0]
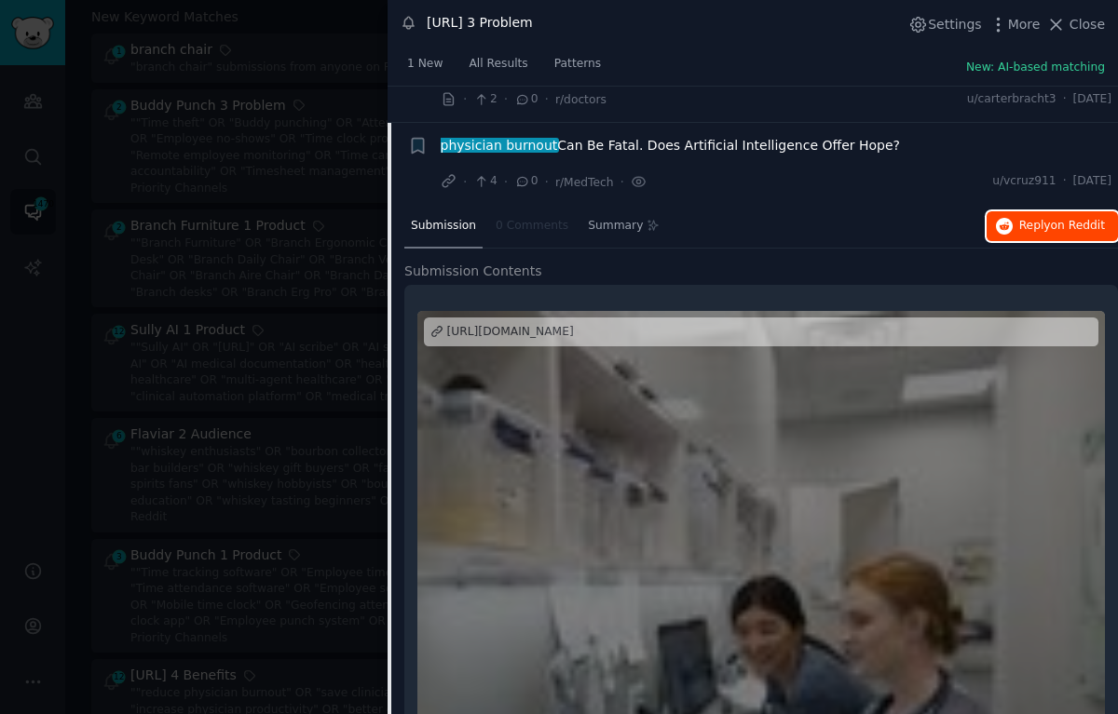
click at [1032, 218] on span "Reply on Reddit" at bounding box center [1062, 226] width 86 height 17
click at [261, 304] on div at bounding box center [559, 357] width 1118 height 714
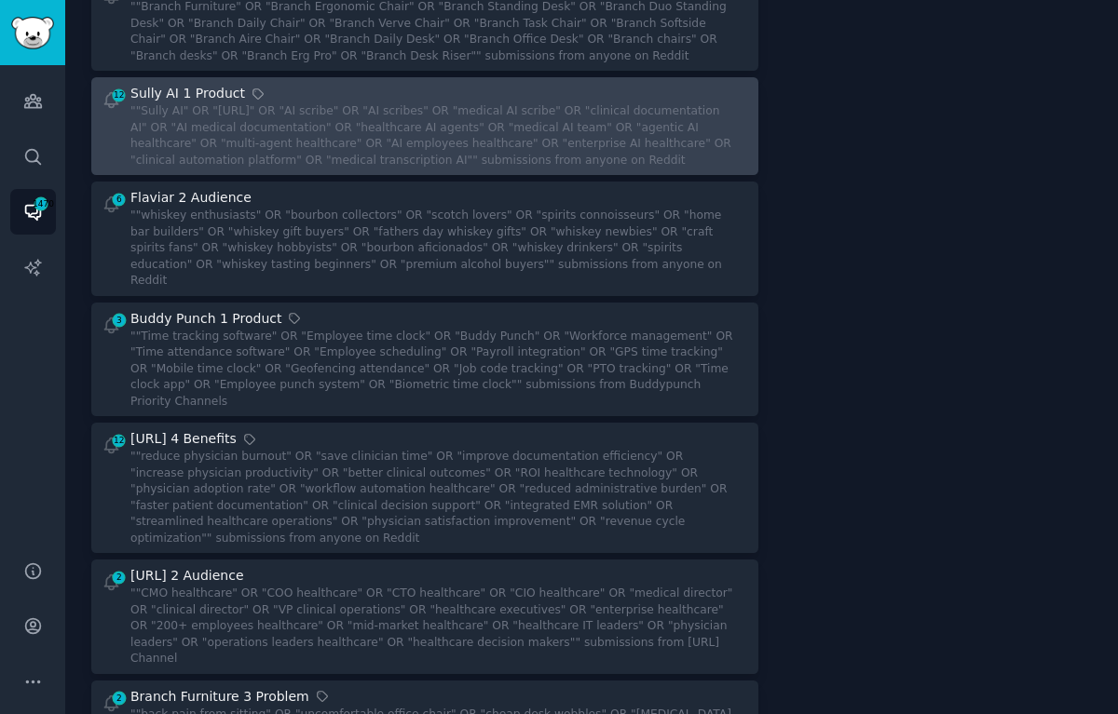
scroll to position [403, 0]
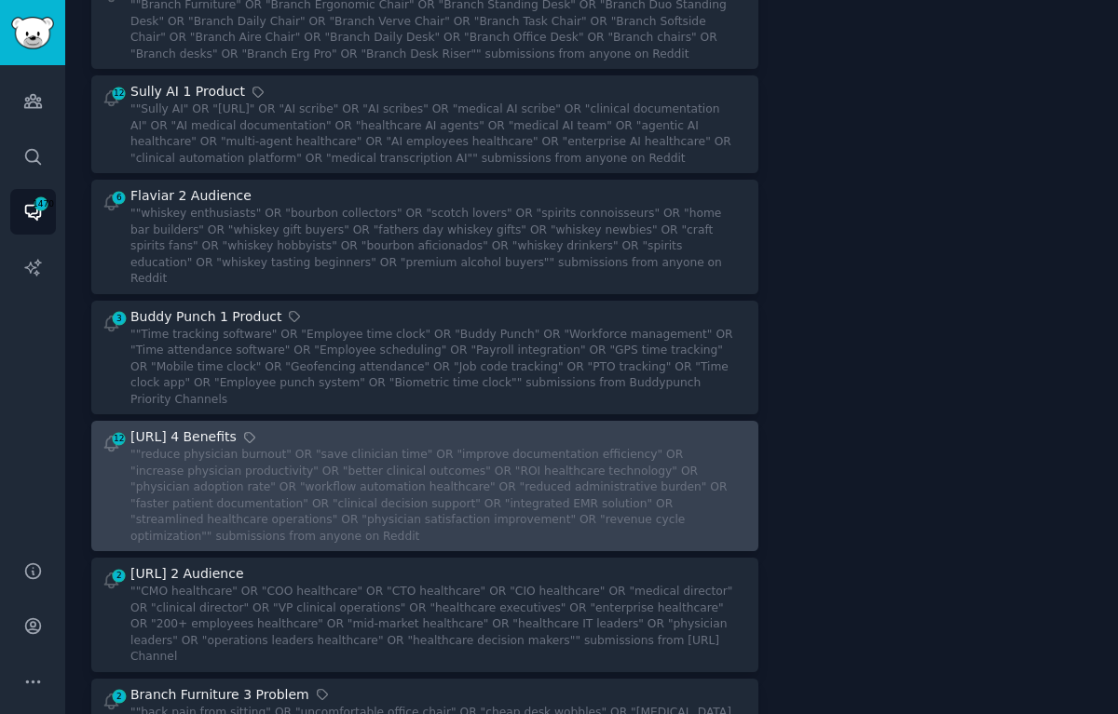
click at [376, 447] on div """reduce physician burnout" OR "save clinician time" OR "improve documentation …" at bounding box center [432, 496] width 605 height 98
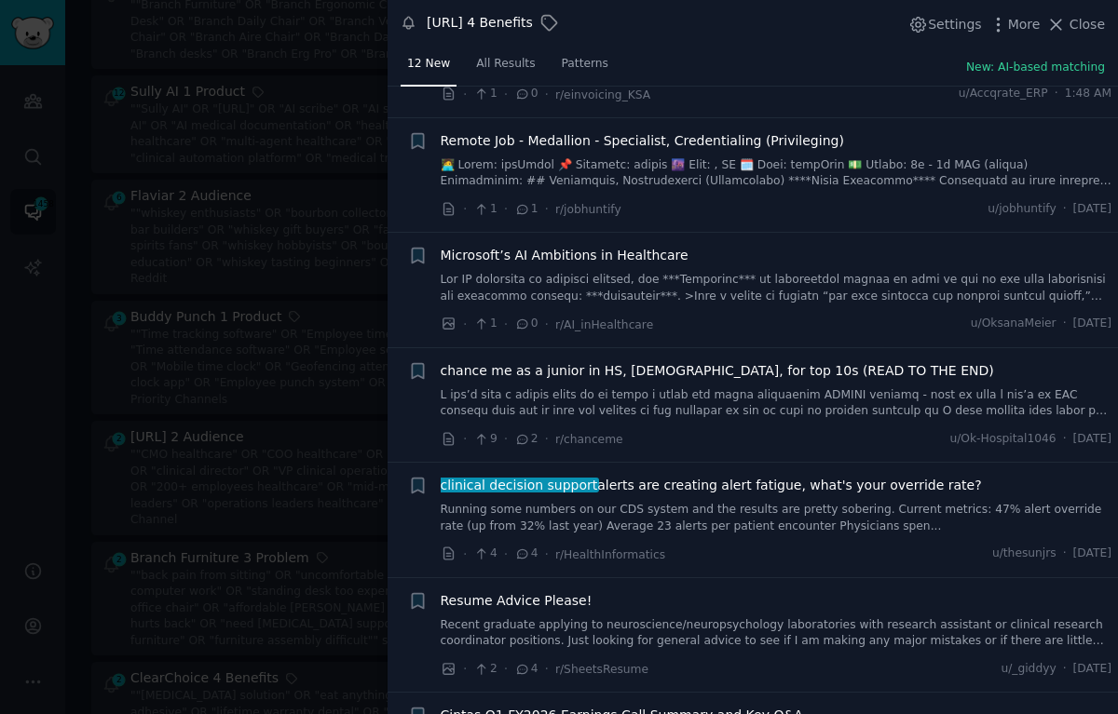
scroll to position [466, 0]
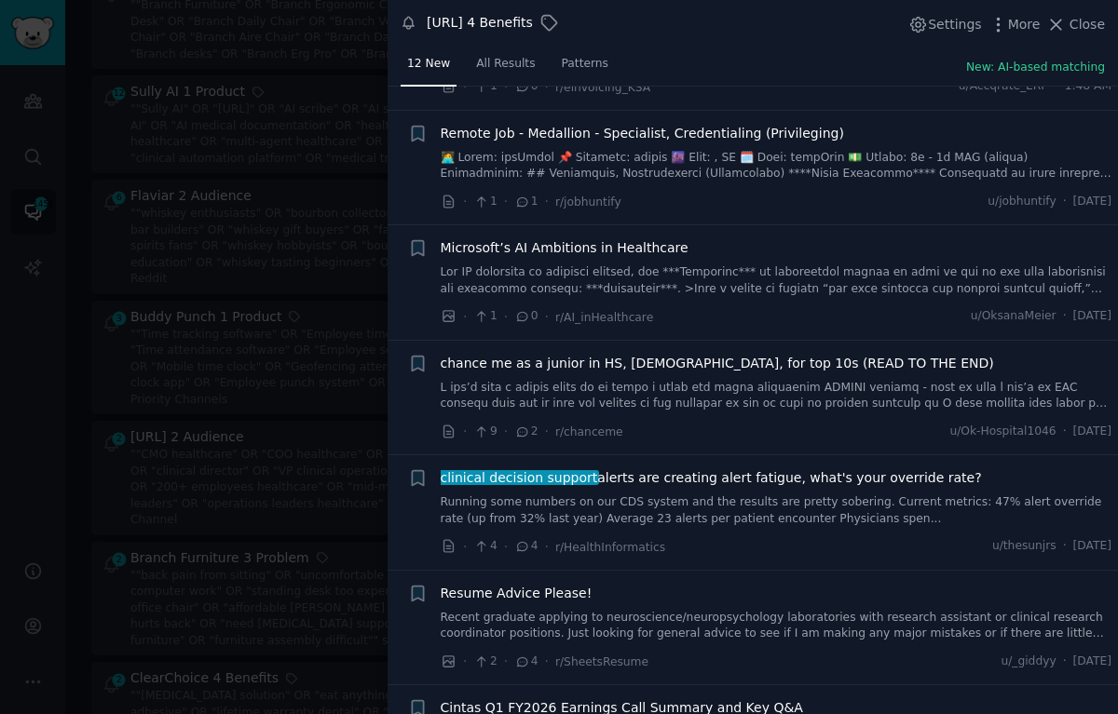
click at [794, 477] on span "clinical decision support alerts are creating alert fatigue, what's your overri…" at bounding box center [711, 479] width 541 height 20
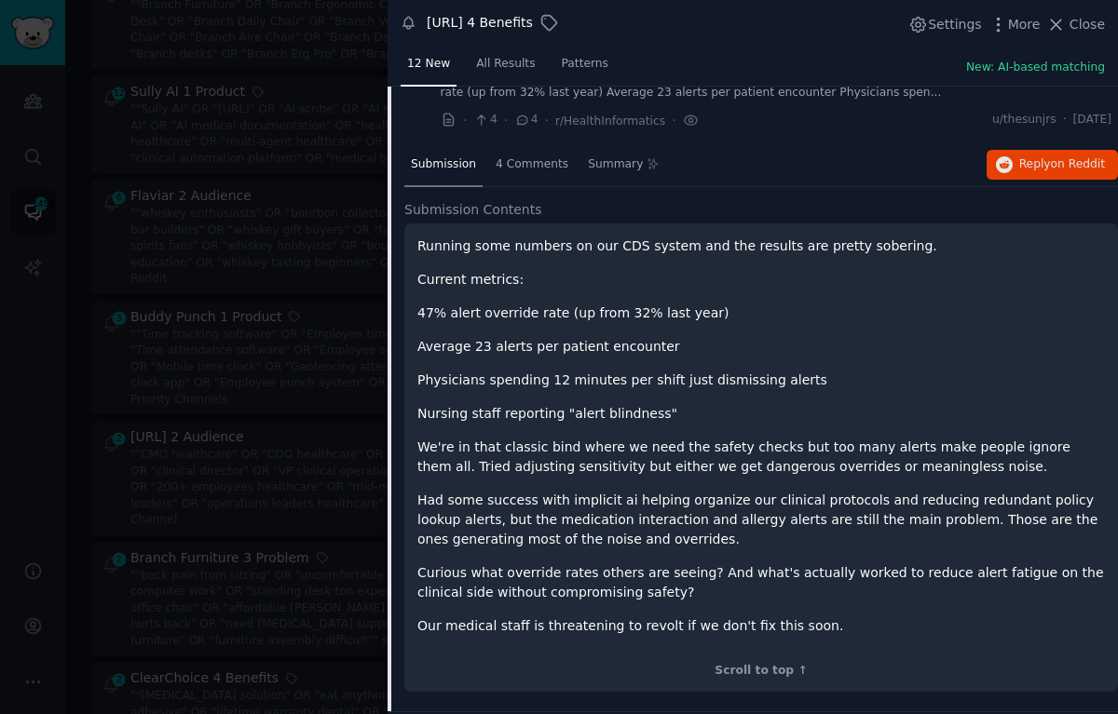
scroll to position [899, 0]
